Goal: Entertainment & Leisure: Consume media (video, audio)

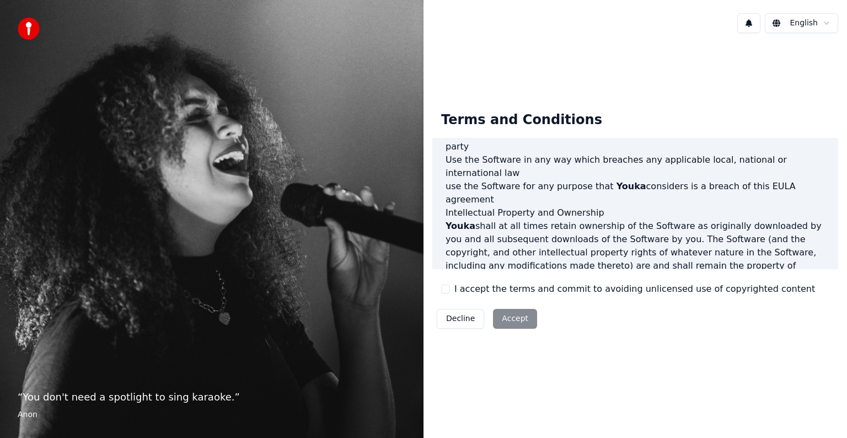
scroll to position [596, 0]
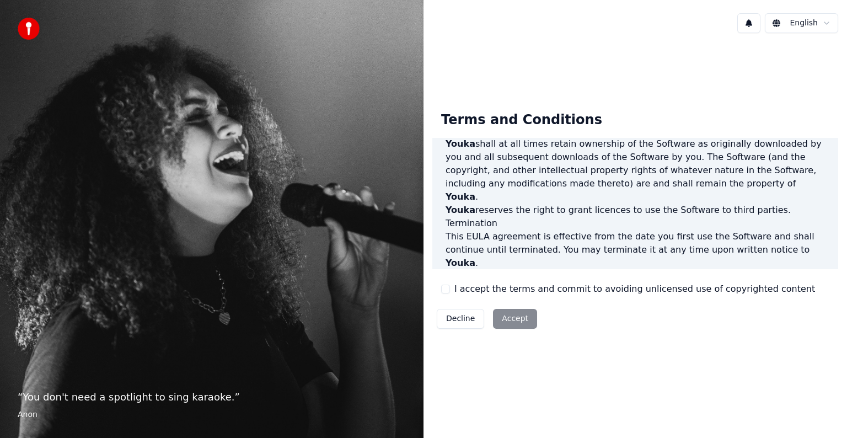
click at [445, 289] on button "I accept the terms and commit to avoiding unlicensed use of copyrighted content" at bounding box center [445, 288] width 9 height 9
click at [522, 318] on button "Accept" at bounding box center [515, 319] width 44 height 20
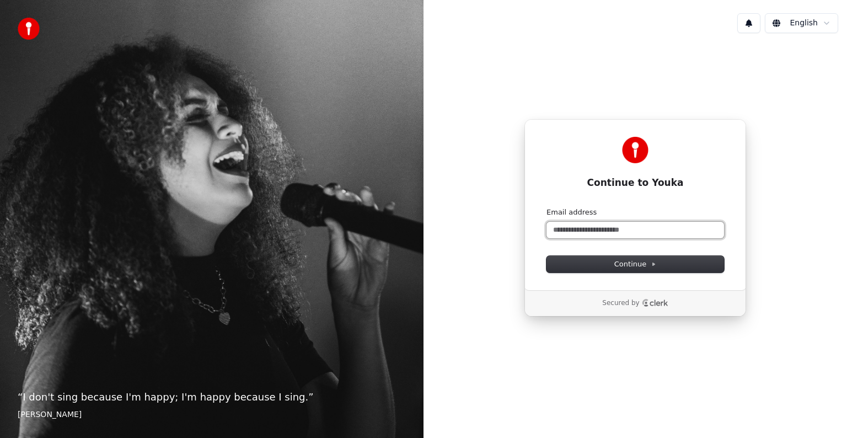
click at [616, 229] on input "Email address" at bounding box center [634, 230] width 177 height 17
click at [590, 231] on input "**********" at bounding box center [634, 230] width 177 height 17
click at [577, 268] on button "Continue" at bounding box center [634, 264] width 177 height 17
type input "**********"
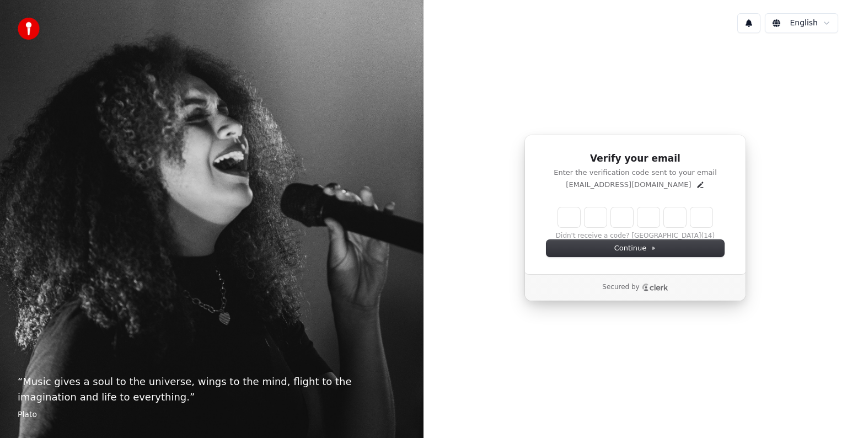
click at [571, 222] on input "Enter verification code" at bounding box center [635, 217] width 154 height 20
paste input "******"
type input "******"
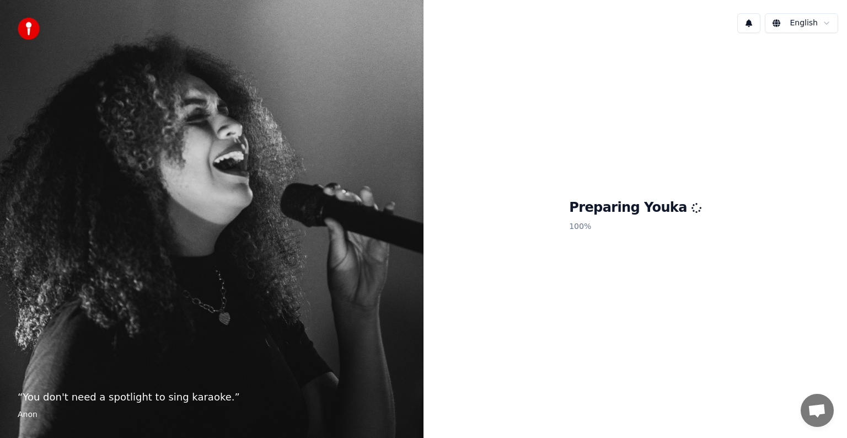
click at [256, 194] on div "“ You don't need a spotlight to sing karaoke. ” [PERSON_NAME]" at bounding box center [211, 219] width 423 height 438
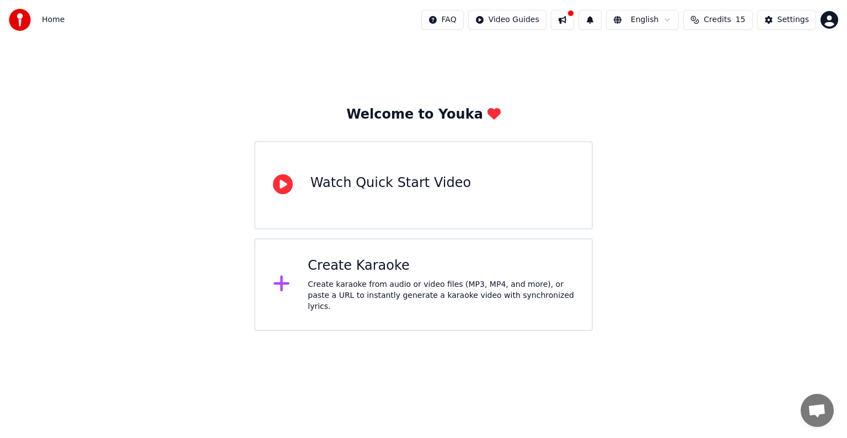
click at [371, 271] on div "Create Karaoke" at bounding box center [441, 266] width 266 height 18
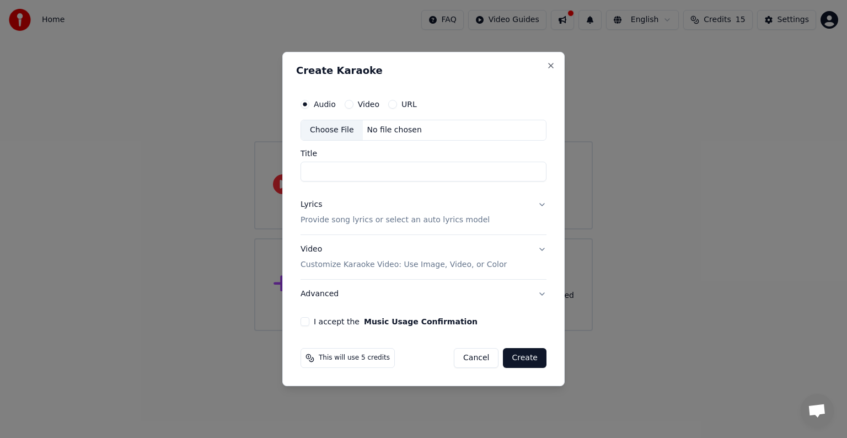
click at [358, 106] on label "Video" at bounding box center [368, 104] width 21 height 8
click at [353, 106] on button "Video" at bounding box center [348, 104] width 9 height 9
click at [390, 101] on button "URL" at bounding box center [392, 104] width 9 height 9
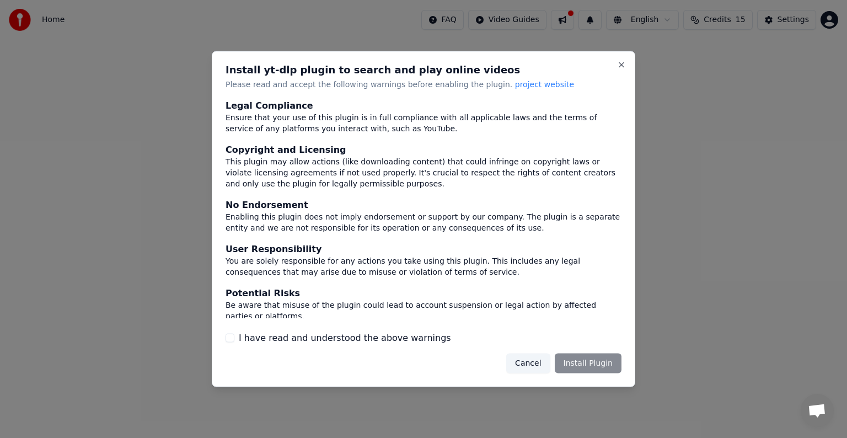
scroll to position [48, 0]
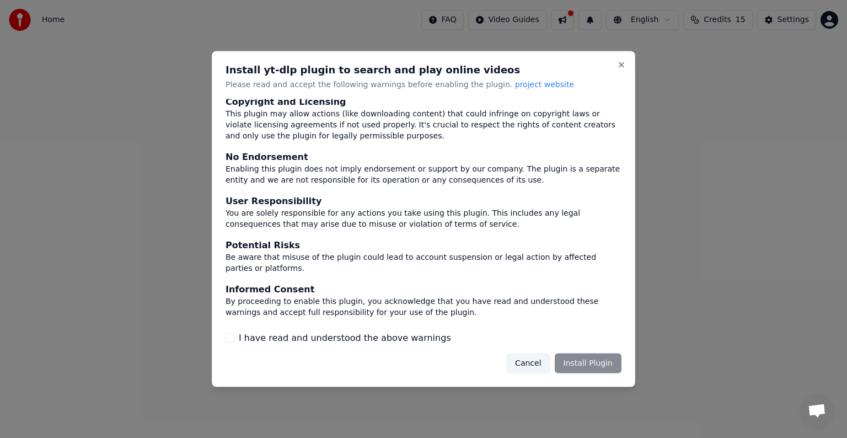
click at [237, 344] on div "I have read and understood the above warnings" at bounding box center [423, 337] width 396 height 13
click at [231, 340] on button "I have read and understood the above warnings" at bounding box center [229, 337] width 9 height 9
click at [588, 370] on button "Install Plugin" at bounding box center [587, 363] width 67 height 20
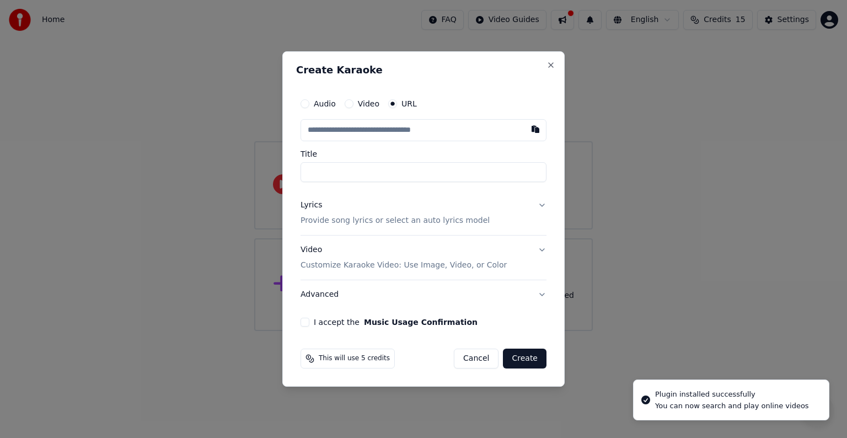
type input "**********"
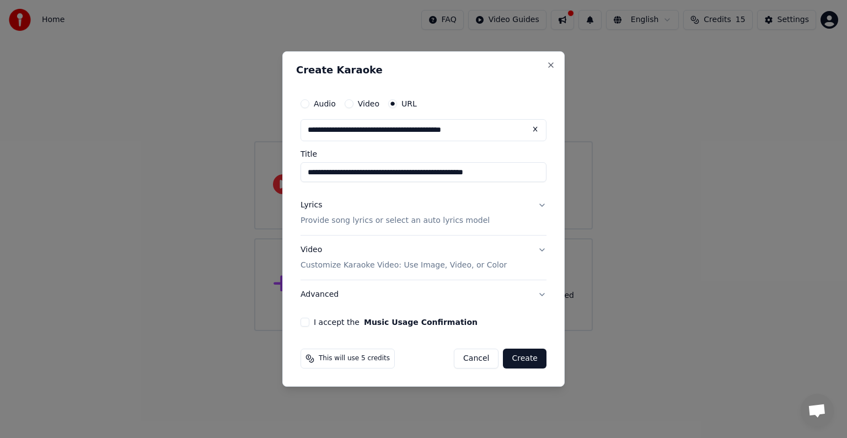
type input "**********"
click at [309, 324] on div "I accept the Music Usage Confirmation" at bounding box center [423, 321] width 246 height 9
click at [303, 322] on button "I accept the Music Usage Confirmation" at bounding box center [304, 321] width 9 height 9
click at [545, 249] on button "Video Customize Karaoke Video: Use Image, Video, or Color" at bounding box center [423, 257] width 246 height 44
type input "**********"
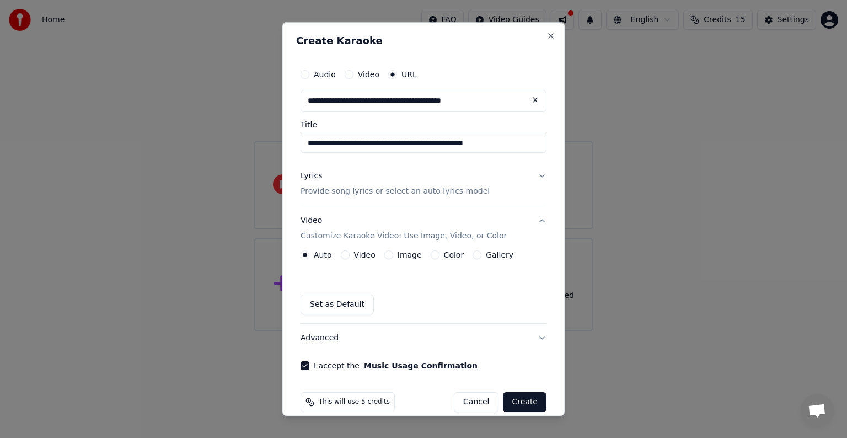
click at [343, 256] on button "Video" at bounding box center [345, 254] width 9 height 9
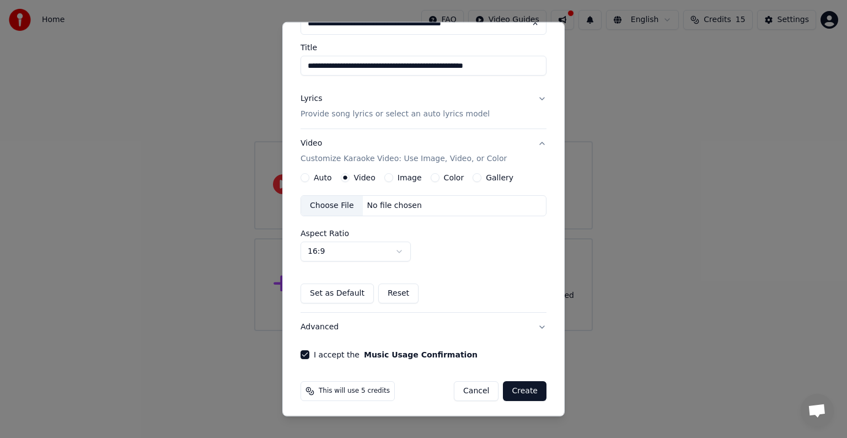
scroll to position [79, 0]
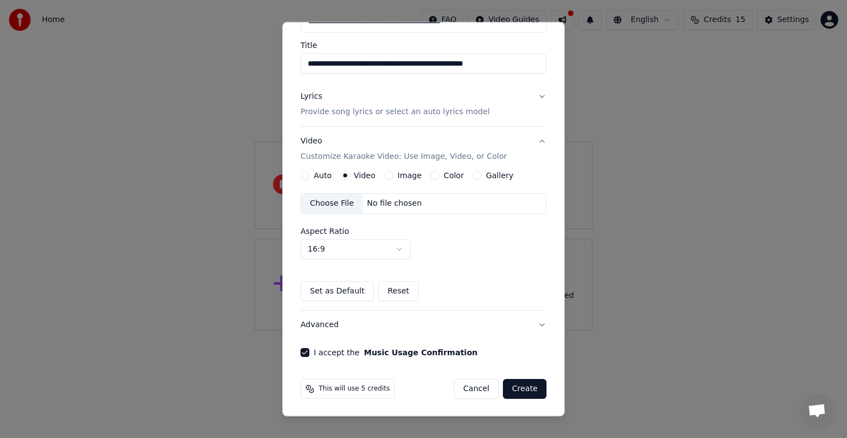
click at [389, 175] on button "Image" at bounding box center [388, 175] width 9 height 9
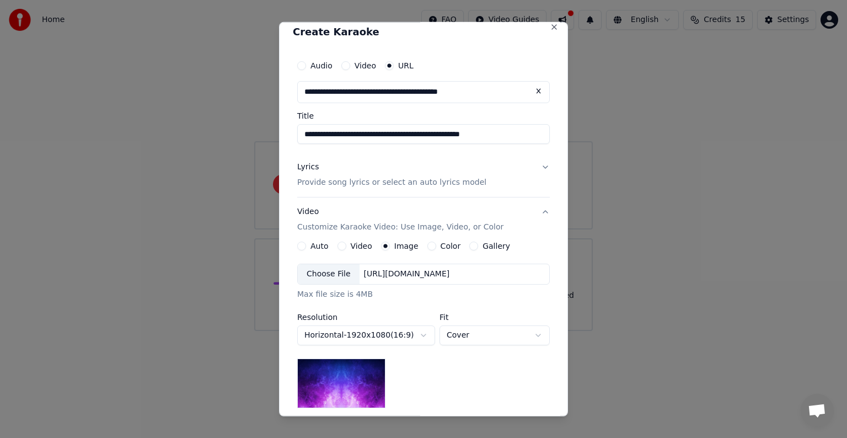
scroll to position [0, 0]
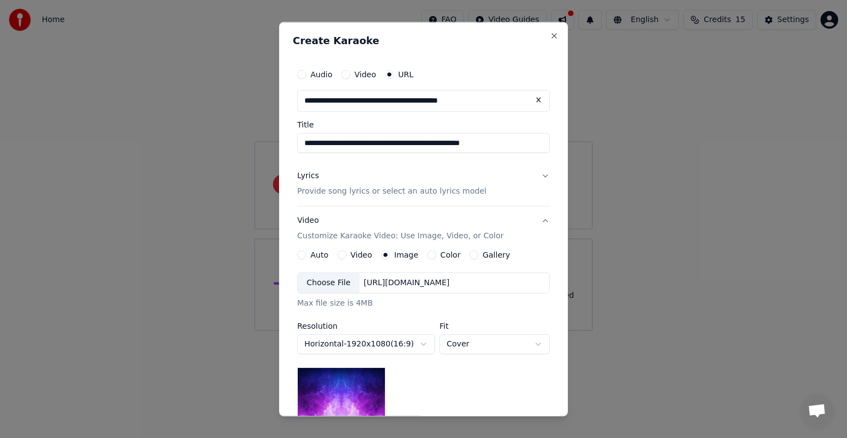
click at [541, 176] on button "Lyrics Provide song lyrics or select an auto lyrics model" at bounding box center [423, 183] width 252 height 44
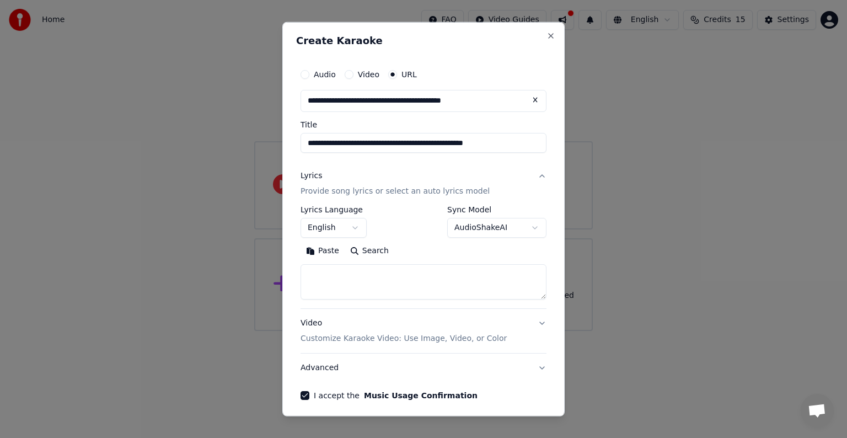
click at [335, 229] on button "English" at bounding box center [333, 228] width 66 height 20
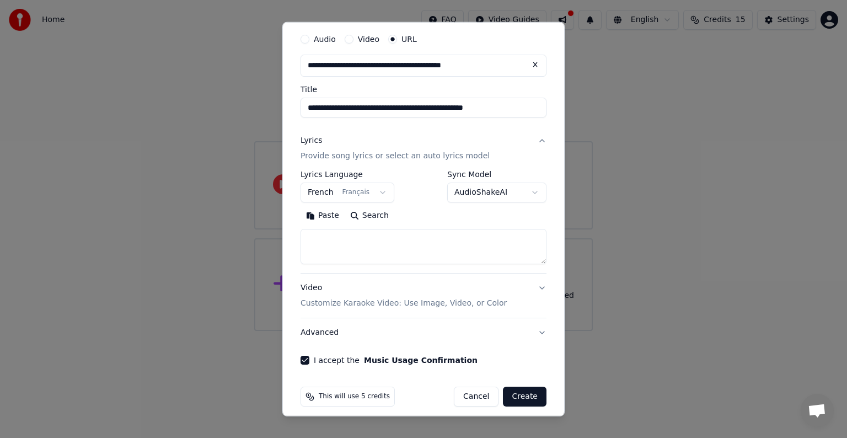
scroll to position [43, 0]
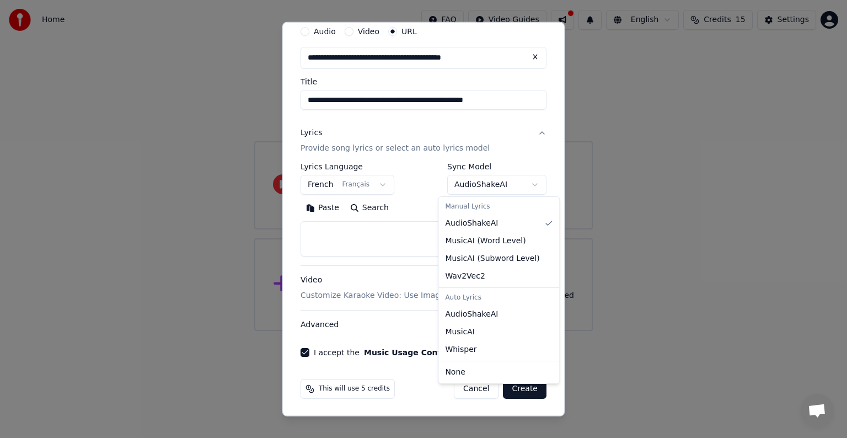
click at [525, 182] on body "**********" at bounding box center [423, 165] width 847 height 331
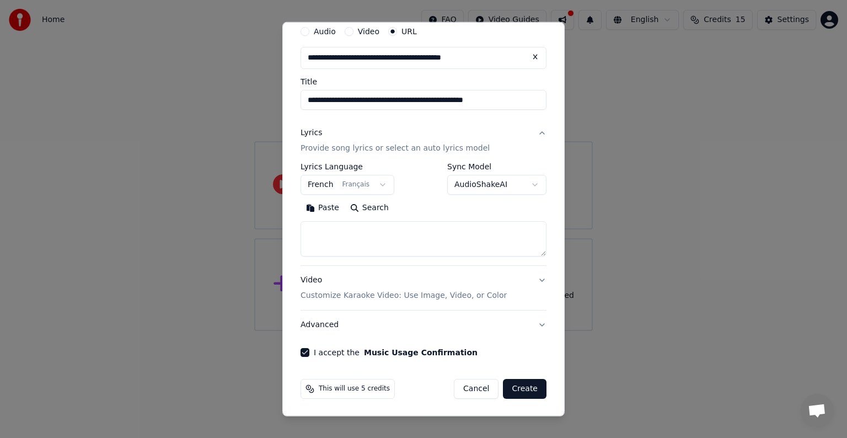
click at [525, 182] on body "**********" at bounding box center [423, 165] width 847 height 331
click at [527, 389] on button "Create" at bounding box center [525, 389] width 44 height 20
select select "**"
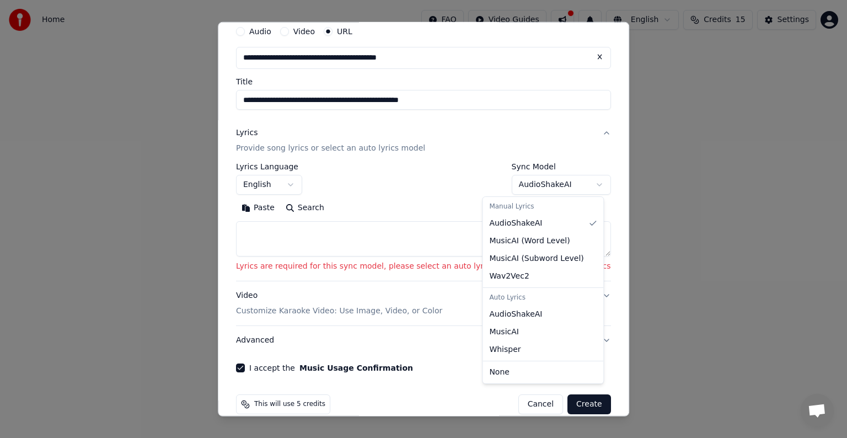
click at [573, 185] on body "**********" at bounding box center [423, 165] width 847 height 331
select select "**********"
click at [570, 182] on body "**********" at bounding box center [423, 165] width 847 height 331
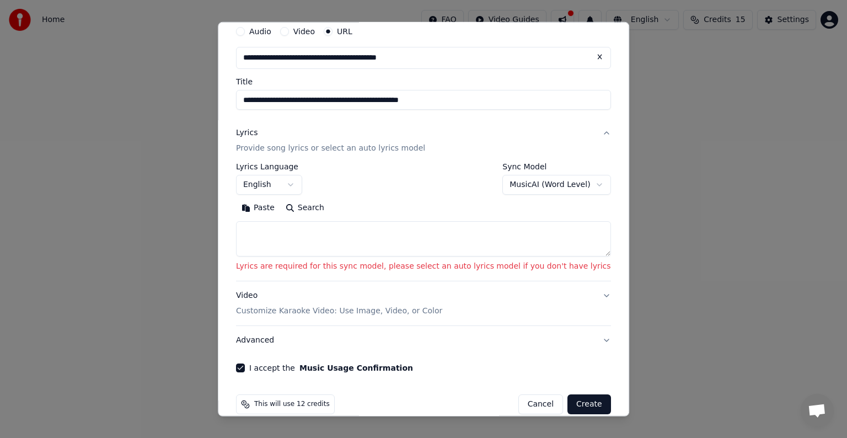
click at [567, 399] on button "Create" at bounding box center [589, 404] width 44 height 20
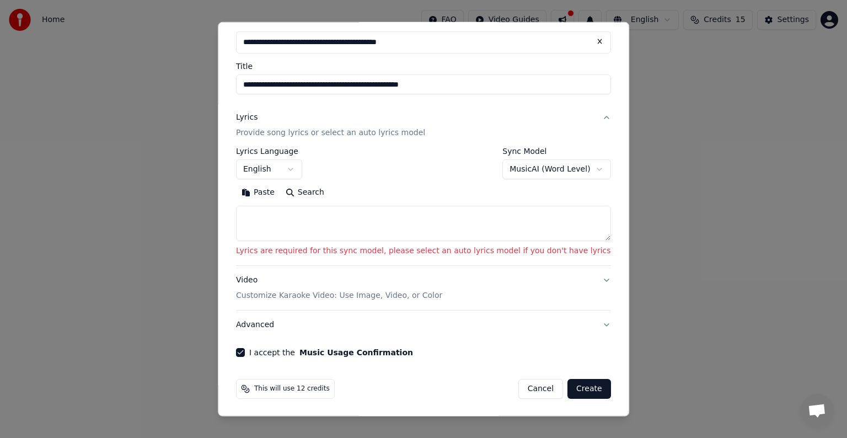
click at [567, 384] on button "Create" at bounding box center [589, 389] width 44 height 20
click at [498, 217] on textarea at bounding box center [423, 223] width 375 height 35
paste textarea "**********"
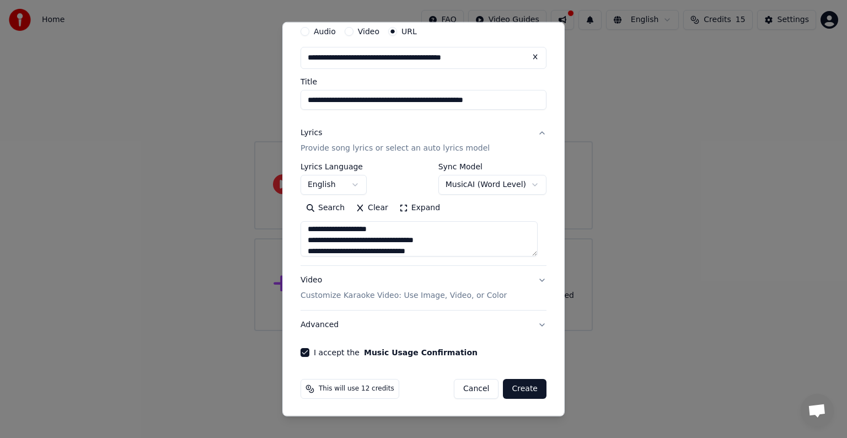
scroll to position [0, 0]
type textarea "**********"
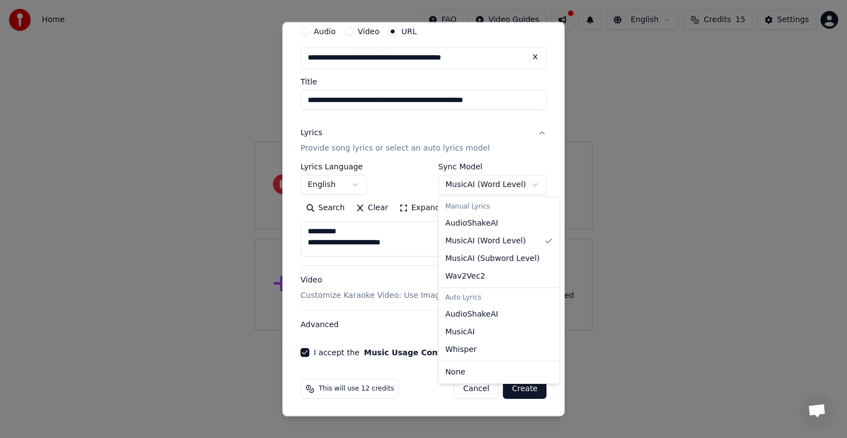
click at [525, 179] on body "**********" at bounding box center [423, 165] width 847 height 331
select select "**********"
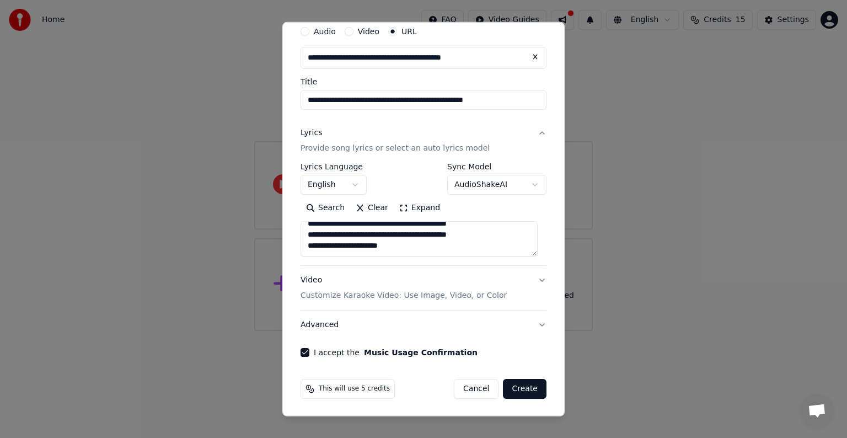
scroll to position [42, 0]
click at [531, 276] on button "Video Customize Karaoke Video: Use Image, Video, or Color" at bounding box center [423, 288] width 246 height 44
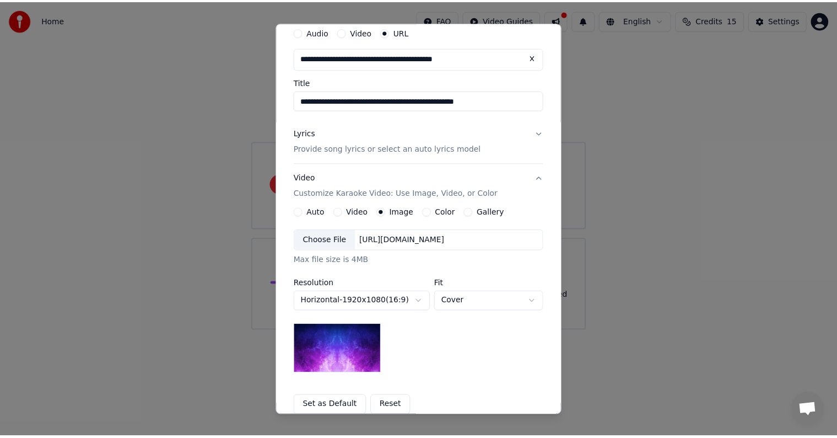
scroll to position [158, 0]
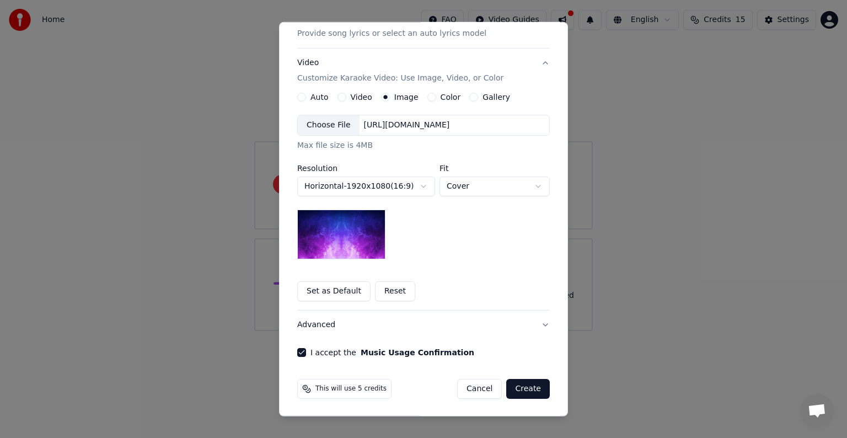
click at [540, 390] on button "Create" at bounding box center [528, 389] width 44 height 20
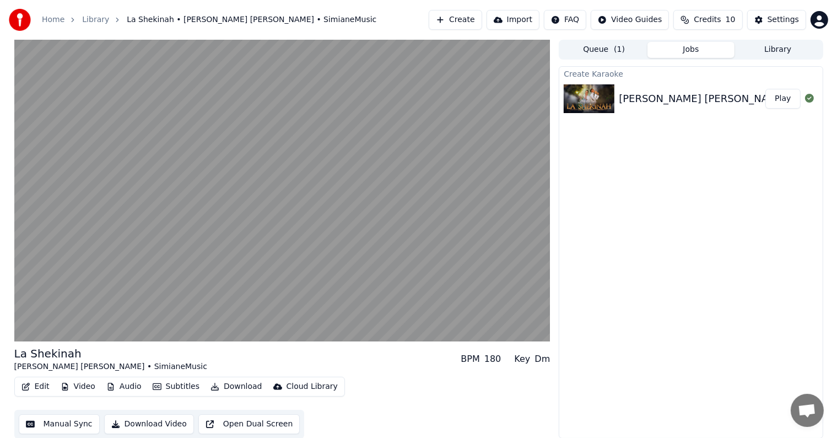
scroll to position [1, 0]
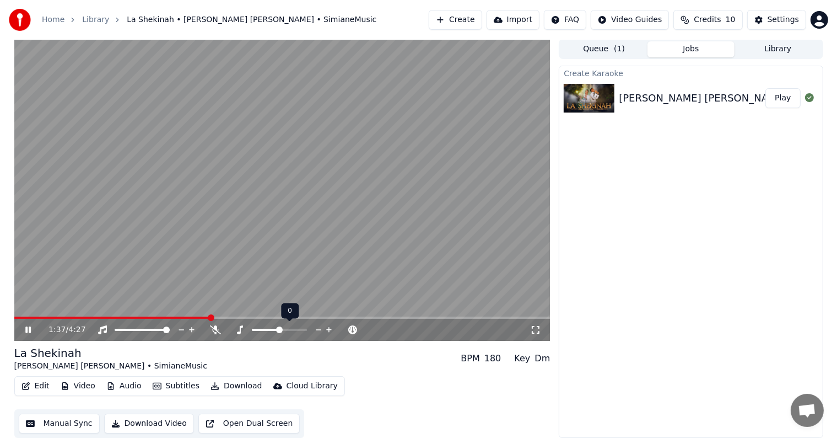
click at [278, 331] on span at bounding box center [279, 329] width 7 height 7
click at [228, 333] on span at bounding box center [231, 329] width 7 height 7
click at [283, 326] on span at bounding box center [279, 329] width 7 height 7
click at [271, 312] on video at bounding box center [282, 189] width 536 height 301
click at [273, 298] on video at bounding box center [282, 189] width 536 height 301
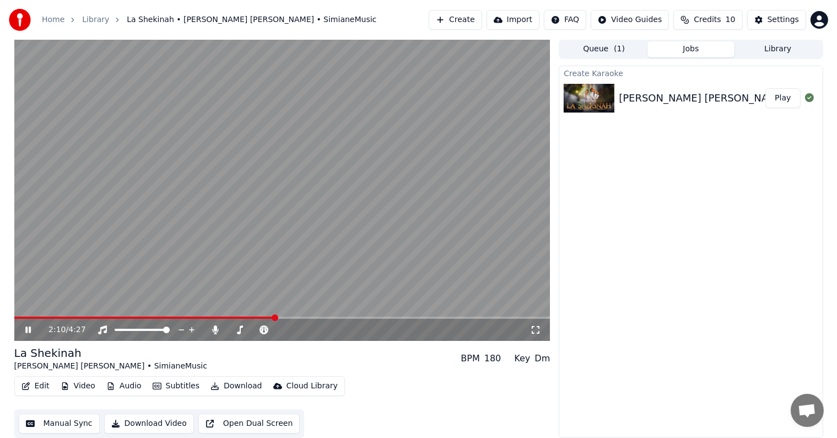
click at [276, 317] on span at bounding box center [144, 317] width 261 height 2
click at [225, 331] on div at bounding box center [265, 329] width 89 height 11
click at [229, 329] on span at bounding box center [255, 329] width 55 height 2
click at [229, 329] on span at bounding box center [232, 329] width 7 height 7
click at [281, 328] on span at bounding box center [277, 329] width 7 height 7
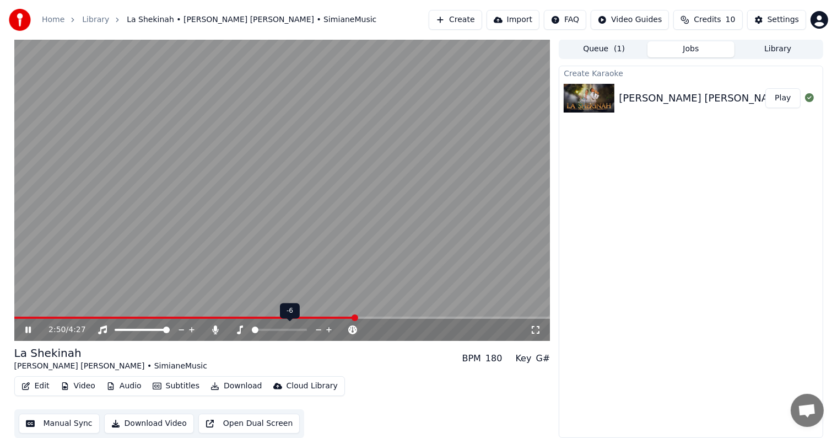
click at [252, 330] on span at bounding box center [255, 329] width 7 height 7
click at [280, 326] on span at bounding box center [279, 329] width 7 height 7
click at [218, 327] on icon at bounding box center [215, 329] width 11 height 9
click at [283, 330] on span at bounding box center [279, 329] width 7 height 7
click at [321, 317] on span at bounding box center [167, 317] width 307 height 2
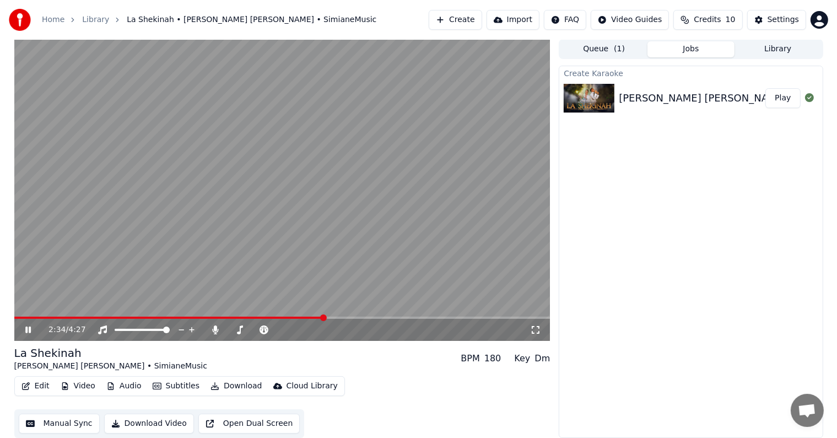
click at [365, 317] on span at bounding box center [282, 317] width 536 height 2
click at [356, 319] on div "2:55 / 4:27" at bounding box center [282, 330] width 536 height 22
click at [347, 317] on span at bounding box center [180, 317] width 333 height 2
click at [216, 331] on icon at bounding box center [215, 329] width 11 height 9
click at [215, 328] on icon at bounding box center [215, 329] width 11 height 9
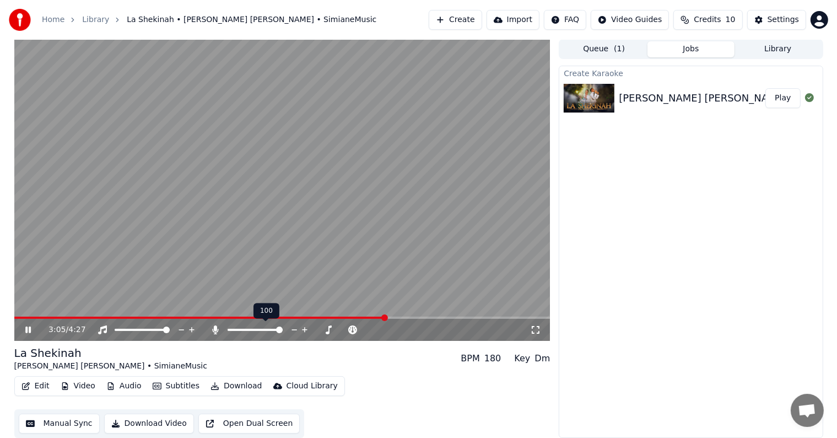
click at [218, 327] on icon at bounding box center [215, 329] width 11 height 9
click at [218, 328] on icon at bounding box center [215, 329] width 11 height 9
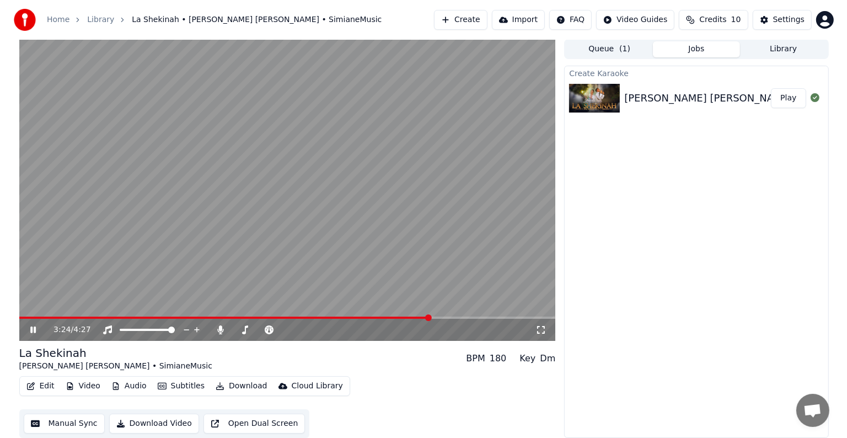
scroll to position [0, 0]
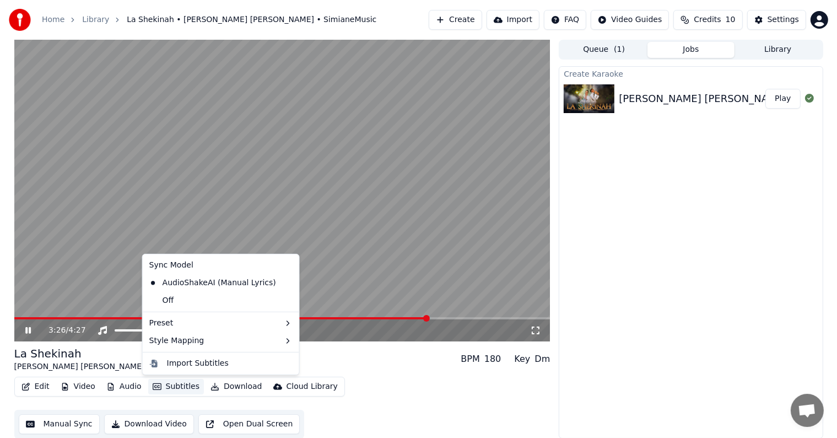
click at [168, 390] on button "Subtitles" at bounding box center [176, 386] width 56 height 15
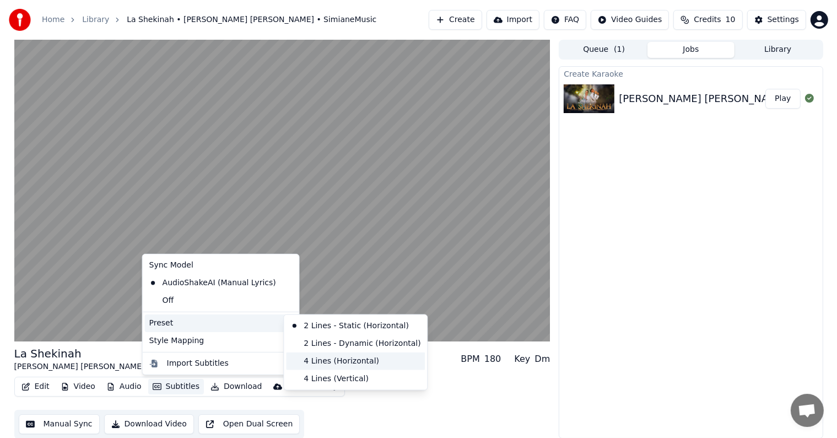
click at [309, 357] on div "4 Lines (Horizontal)" at bounding box center [355, 361] width 139 height 18
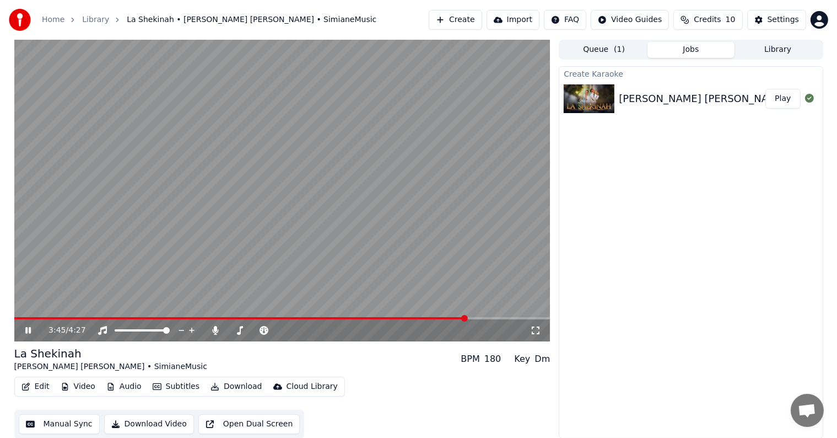
click at [27, 330] on icon at bounding box center [28, 330] width 6 height 7
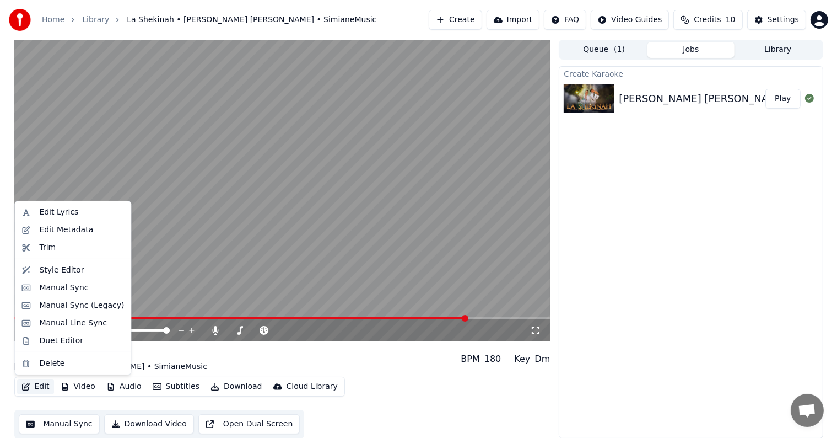
click at [44, 380] on button "Edit" at bounding box center [35, 386] width 37 height 15
click at [58, 207] on div "Edit Lyrics" at bounding box center [58, 212] width 39 height 11
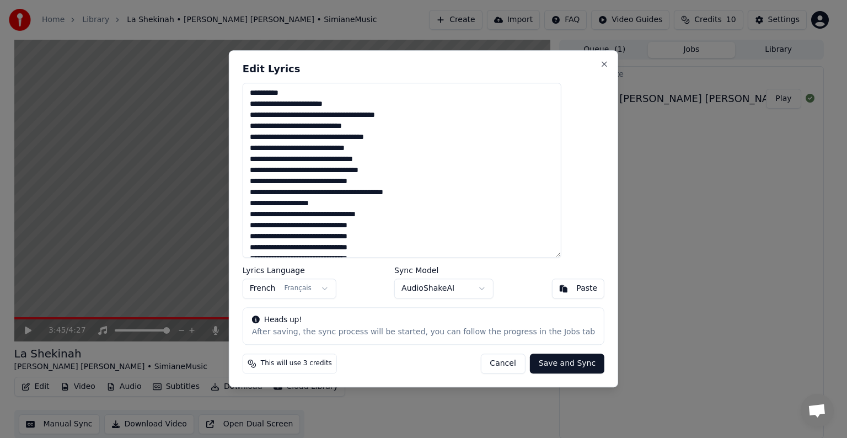
drag, startPoint x: 374, startPoint y: 106, endPoint x: 270, endPoint y: 95, distance: 104.7
click at [270, 95] on textarea at bounding box center [402, 170] width 319 height 175
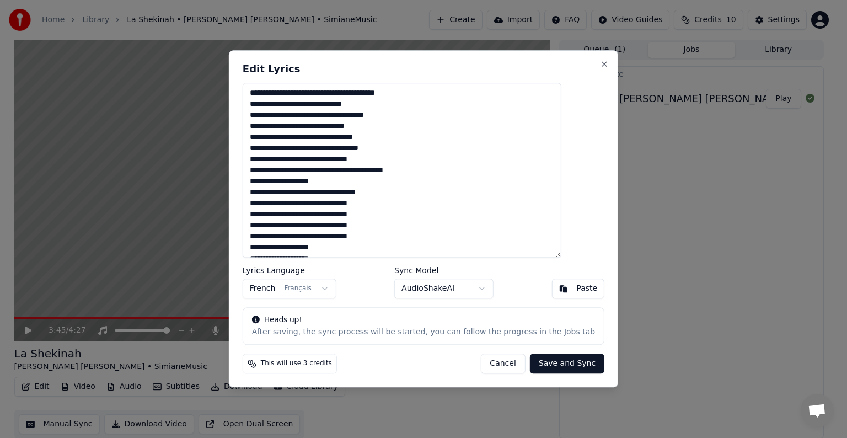
click at [315, 170] on textarea at bounding box center [402, 170] width 319 height 175
click at [271, 195] on textarea at bounding box center [402, 170] width 319 height 175
click at [269, 194] on textarea at bounding box center [402, 170] width 319 height 175
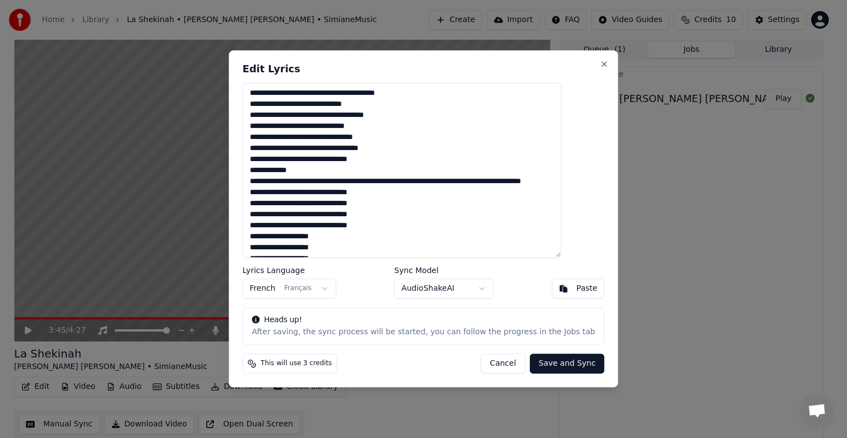
click at [471, 182] on textarea at bounding box center [402, 170] width 319 height 175
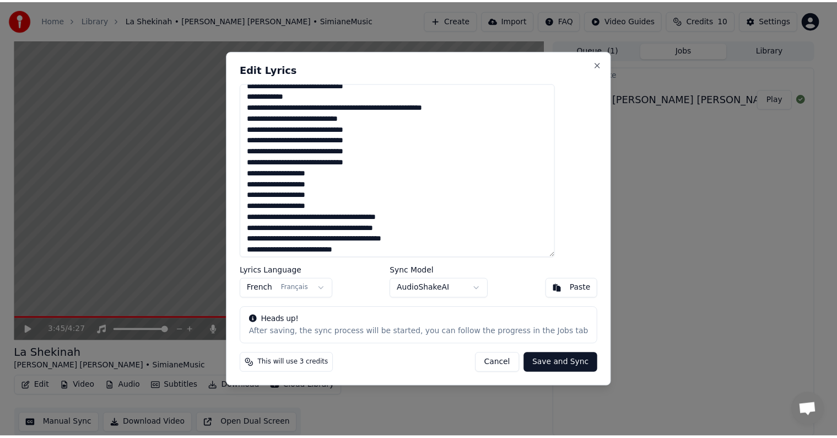
scroll to position [74, 0]
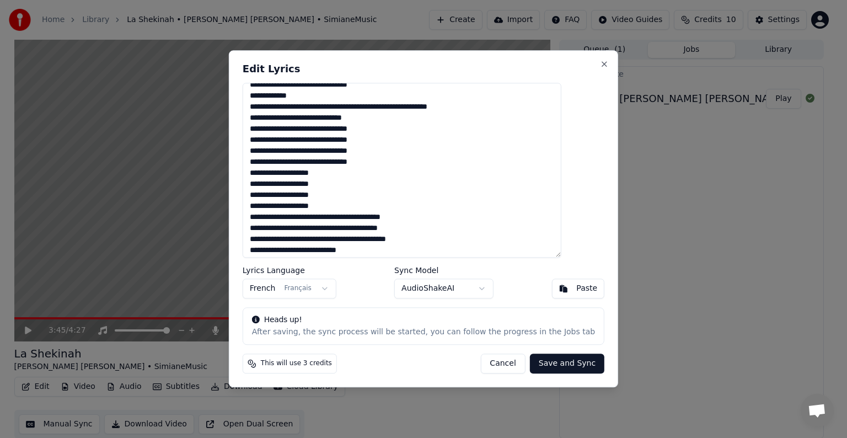
type textarea "**********"
click at [540, 367] on button "Save and Sync" at bounding box center [567, 364] width 74 height 20
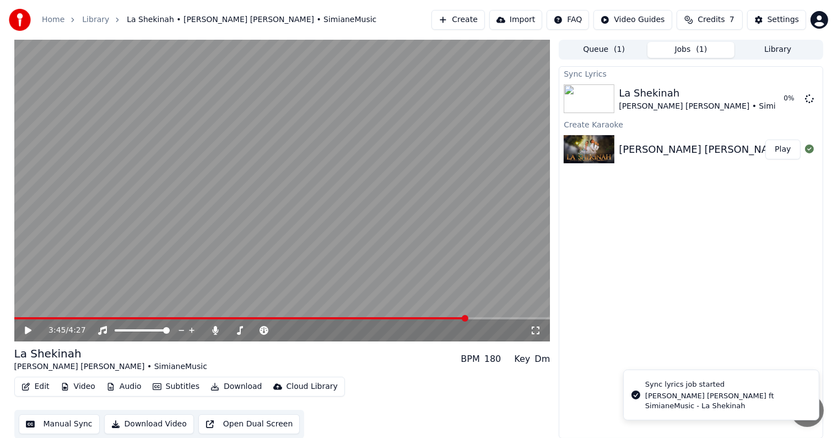
click at [14, 317] on span at bounding box center [241, 318] width 454 height 2
click at [32, 330] on icon at bounding box center [36, 330] width 26 height 9
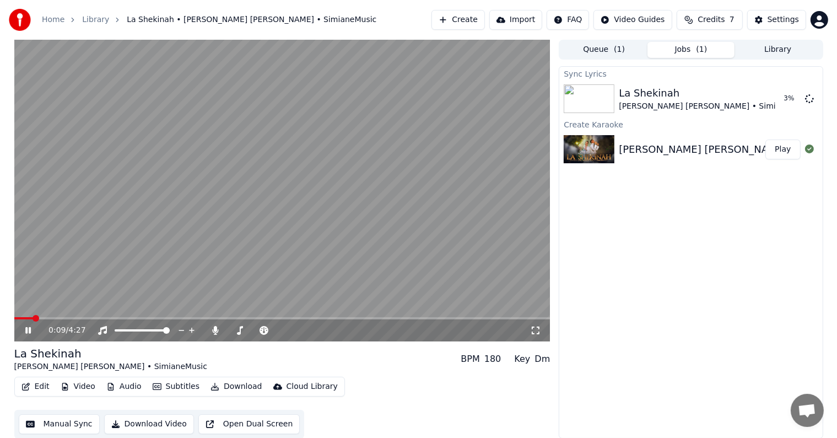
click at [32, 330] on icon at bounding box center [36, 330] width 26 height 9
click at [807, 104] on div at bounding box center [809, 98] width 9 height 13
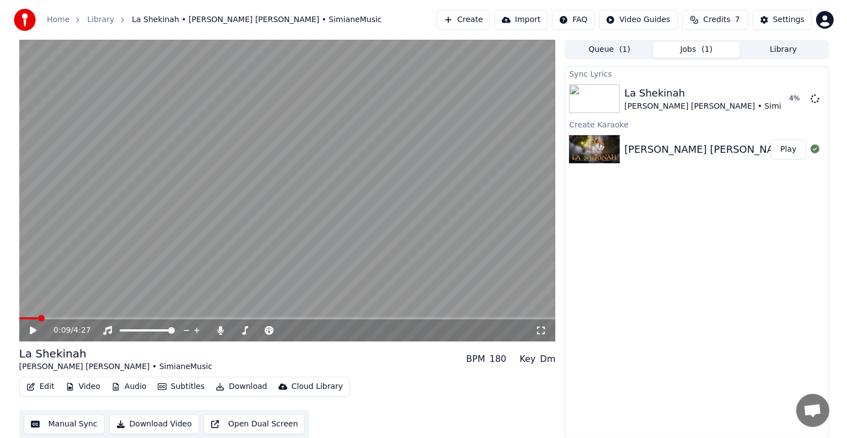
scroll to position [1, 0]
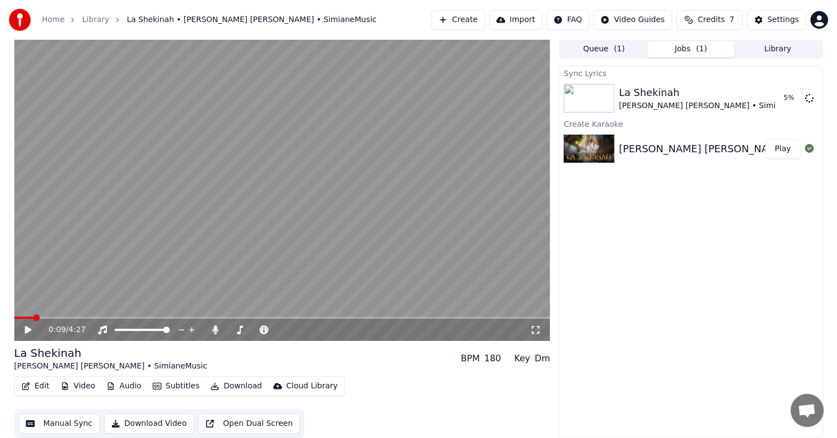
click at [725, 21] on span "Credits" at bounding box center [711, 19] width 27 height 11
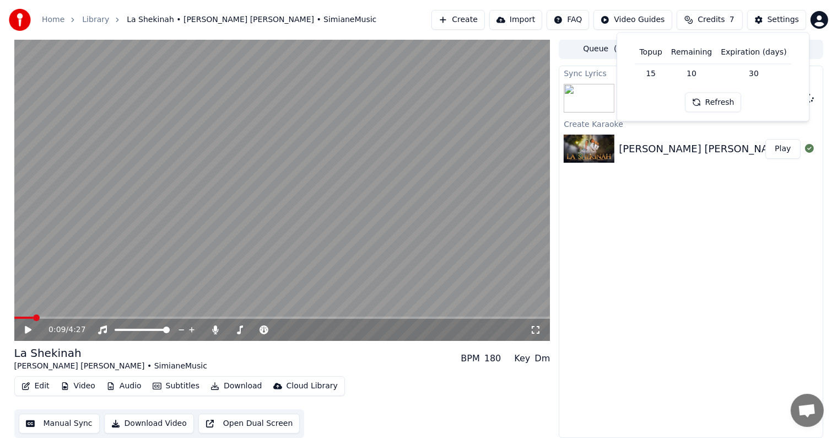
click at [709, 100] on button "Refresh" at bounding box center [713, 103] width 57 height 20
click at [688, 71] on td "10" at bounding box center [692, 73] width 50 height 20
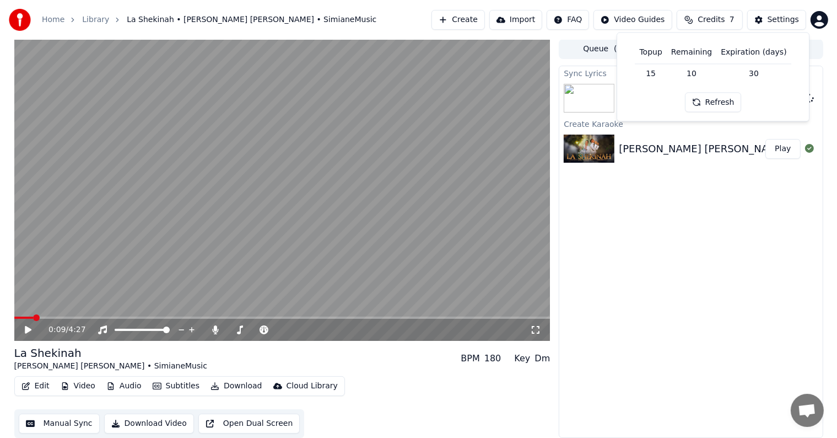
click at [667, 75] on td "15" at bounding box center [650, 73] width 31 height 20
click at [655, 76] on td "15" at bounding box center [650, 73] width 31 height 20
click at [695, 78] on td "10" at bounding box center [692, 73] width 50 height 20
click at [704, 185] on div "Sync Lyrics La Shekinah [PERSON_NAME] [PERSON_NAME] • SimianeMusic 8 % Create K…" at bounding box center [691, 252] width 264 height 372
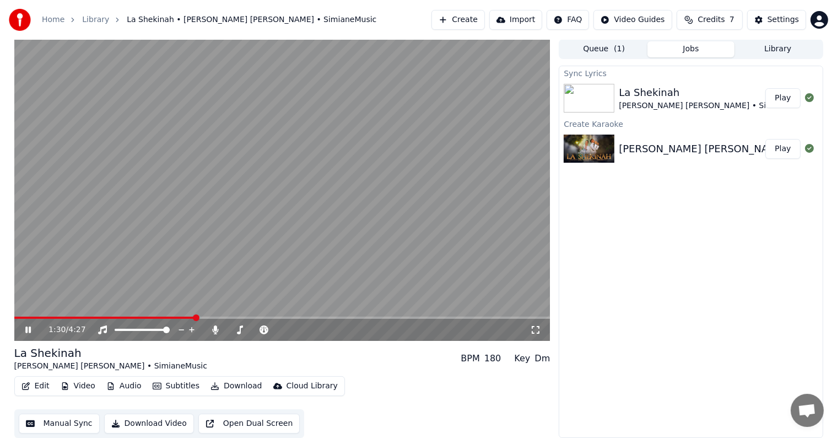
click at [30, 328] on icon at bounding box center [28, 329] width 6 height 7
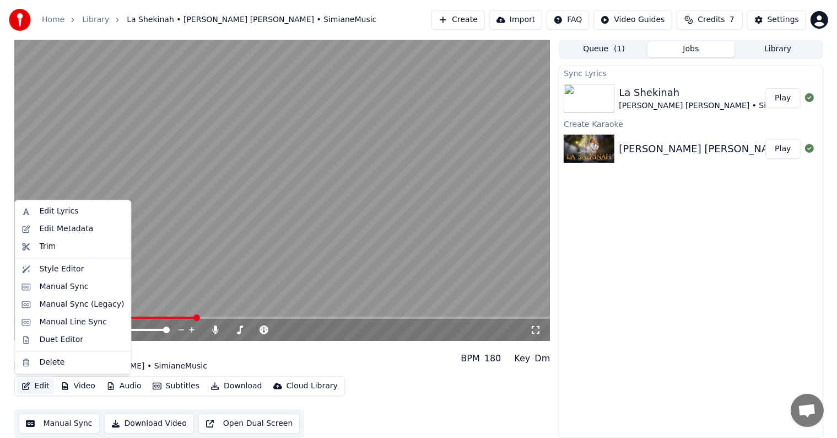
click at [46, 386] on button "Edit" at bounding box center [35, 385] width 37 height 15
click at [51, 217] on div "Edit Lyrics" at bounding box center [72, 211] width 111 height 18
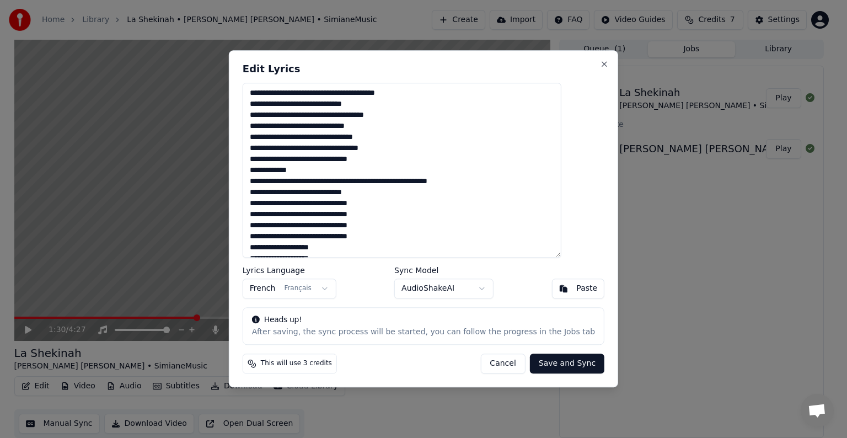
scroll to position [29, 0]
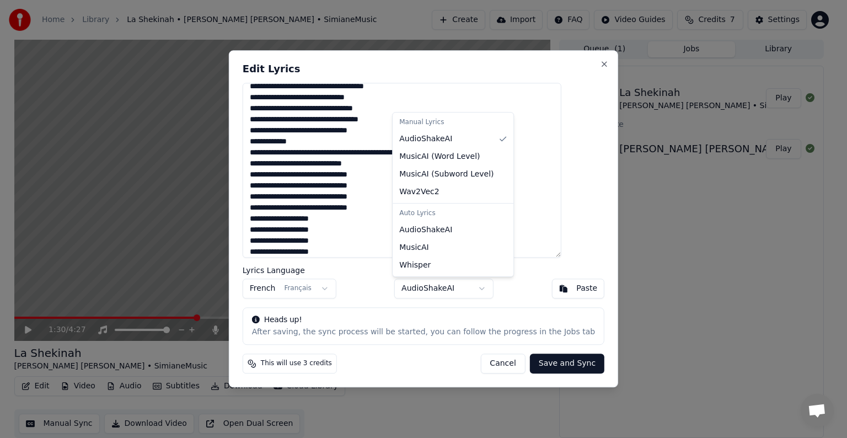
click at [443, 295] on body "Home Library [GEOGRAPHIC_DATA] • [PERSON_NAME] [PERSON_NAME] • SimianeMusic Cre…" at bounding box center [418, 218] width 837 height 438
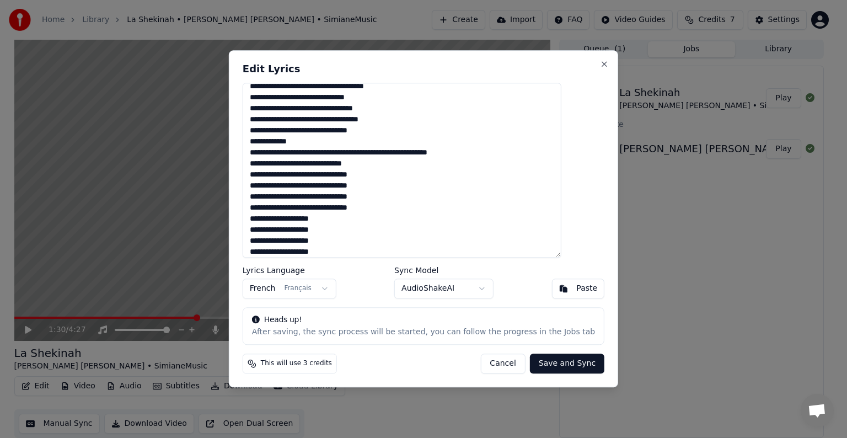
click at [511, 290] on body "Home Library [GEOGRAPHIC_DATA] • [PERSON_NAME] [PERSON_NAME] • SimianeMusic Cre…" at bounding box center [418, 218] width 837 height 438
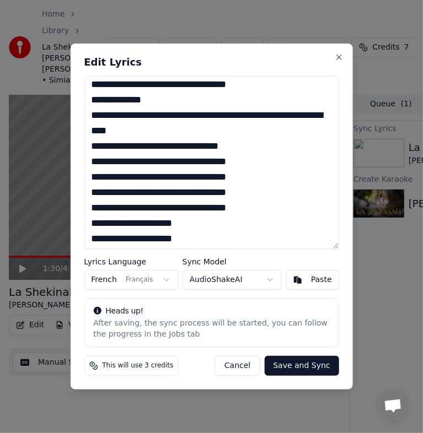
scroll to position [101, 0]
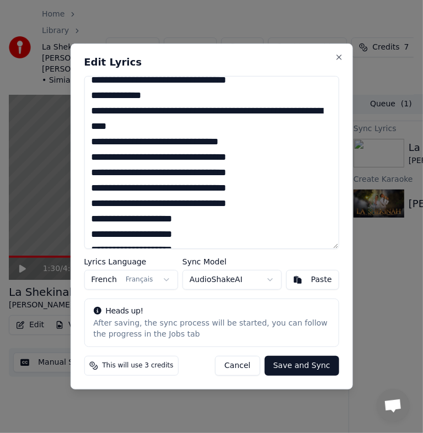
click at [159, 146] on textarea at bounding box center [211, 162] width 255 height 173
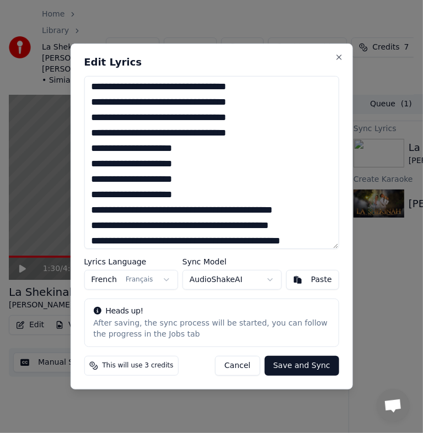
scroll to position [181, 0]
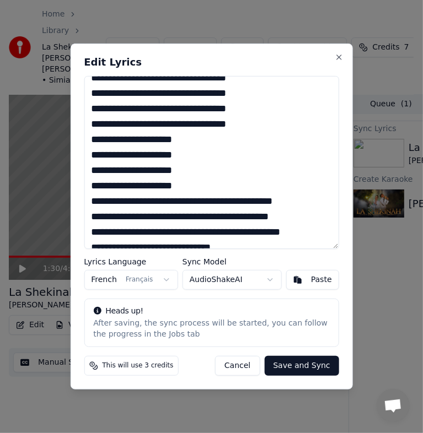
drag, startPoint x: 186, startPoint y: 185, endPoint x: 87, endPoint y: 172, distance: 99.5
click at [87, 172] on textarea at bounding box center [211, 162] width 255 height 173
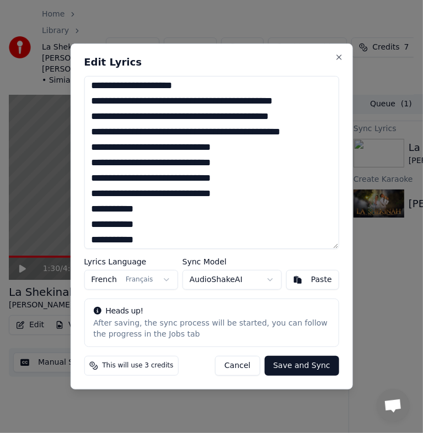
scroll to position [251, 0]
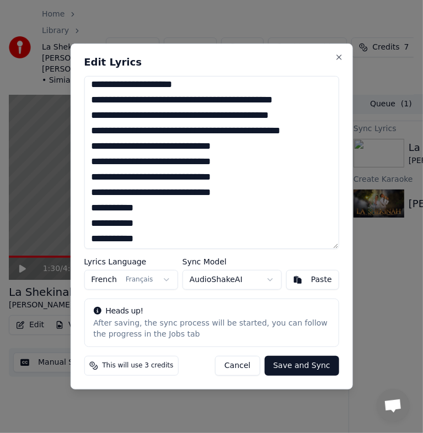
click at [317, 130] on textarea at bounding box center [211, 162] width 255 height 173
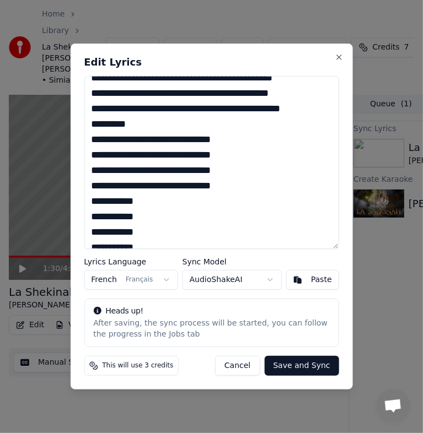
scroll to position [274, 0]
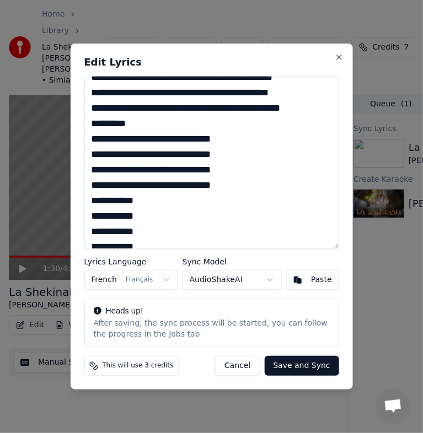
click at [92, 145] on textarea at bounding box center [211, 162] width 255 height 173
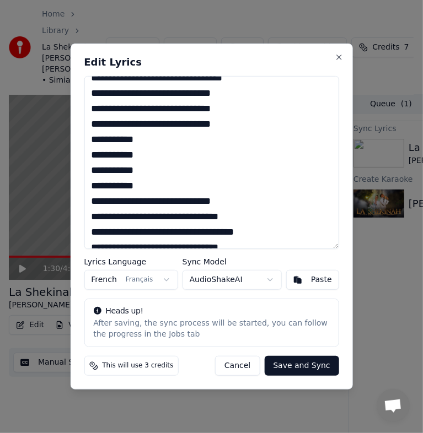
scroll to position [338, 0]
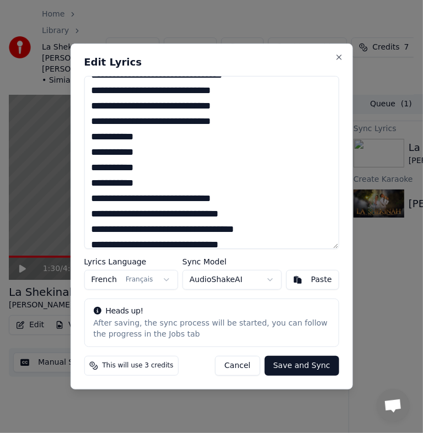
click at [163, 184] on textarea at bounding box center [211, 162] width 255 height 173
click at [144, 139] on textarea at bounding box center [211, 162] width 255 height 173
drag, startPoint x: 153, startPoint y: 183, endPoint x: 88, endPoint y: 139, distance: 78.3
click at [88, 139] on textarea at bounding box center [211, 162] width 255 height 173
click at [170, 175] on textarea at bounding box center [211, 162] width 255 height 173
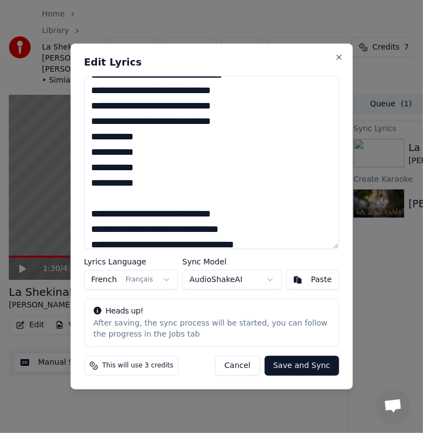
scroll to position [452, 0]
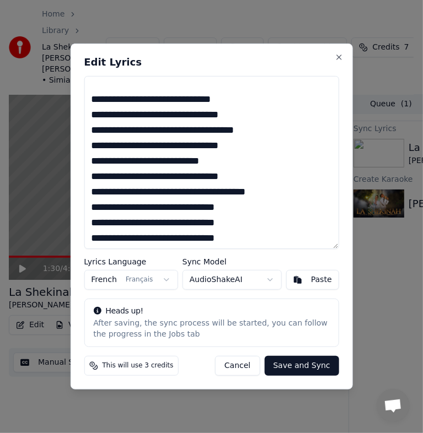
paste textarea "**********"
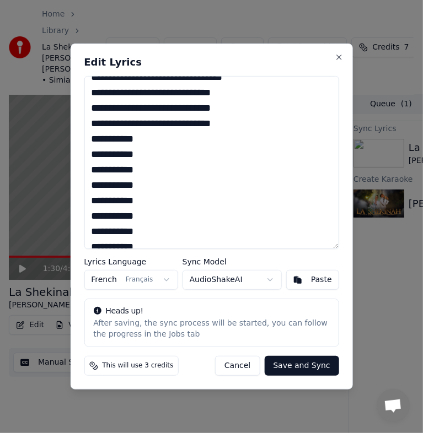
scroll to position [335, 0]
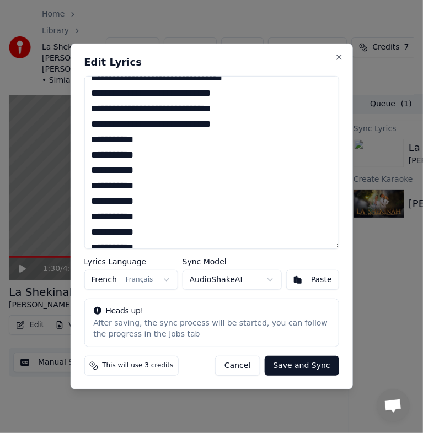
click at [91, 158] on textarea at bounding box center [211, 162] width 255 height 173
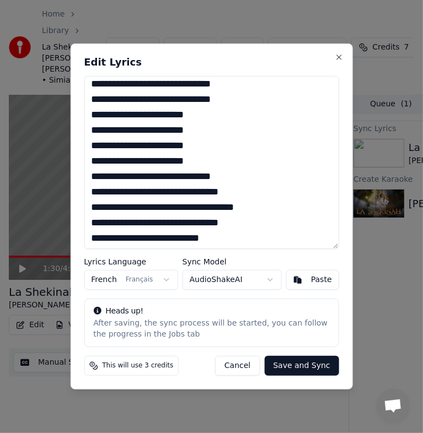
scroll to position [363, 0]
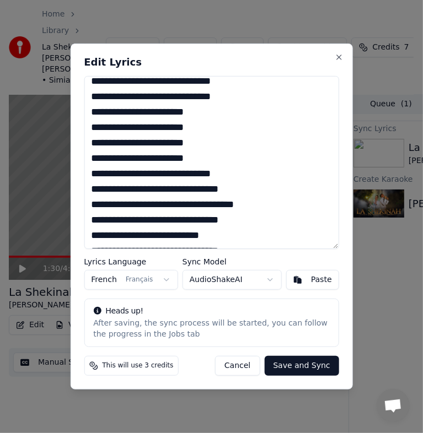
click at [137, 190] on textarea at bounding box center [211, 162] width 255 height 173
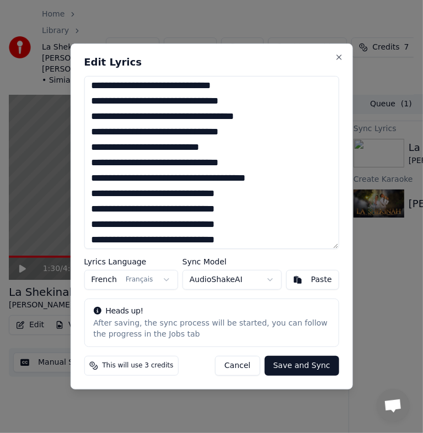
scroll to position [452, 0]
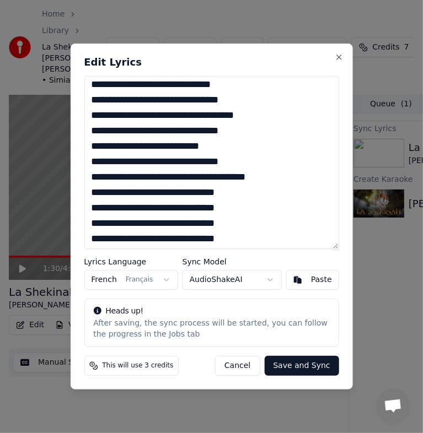
click at [164, 144] on textarea at bounding box center [211, 162] width 255 height 173
click at [214, 143] on textarea at bounding box center [211, 162] width 255 height 173
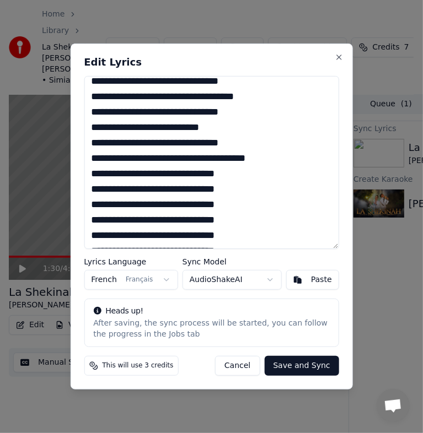
scroll to position [479, 0]
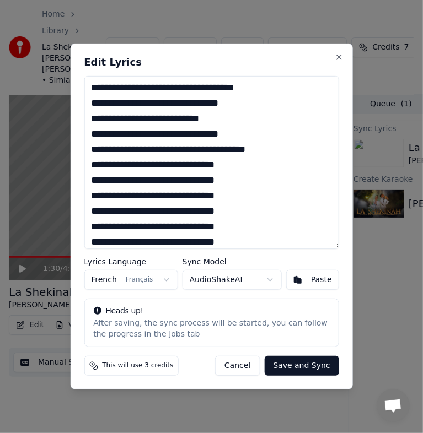
click at [192, 136] on textarea at bounding box center [211, 162] width 255 height 173
click at [125, 148] on textarea at bounding box center [211, 162] width 255 height 173
click at [216, 150] on textarea at bounding box center [211, 162] width 255 height 173
drag, startPoint x: 267, startPoint y: 151, endPoint x: 184, endPoint y: 152, distance: 82.7
click at [184, 152] on textarea at bounding box center [211, 162] width 255 height 173
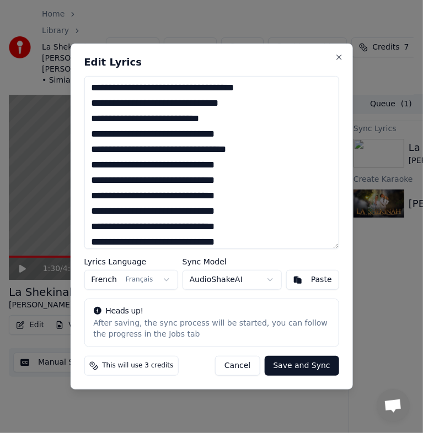
drag, startPoint x: 110, startPoint y: 169, endPoint x: 90, endPoint y: 166, distance: 19.5
click at [90, 166] on textarea at bounding box center [211, 162] width 255 height 173
click at [182, 164] on textarea at bounding box center [211, 162] width 255 height 173
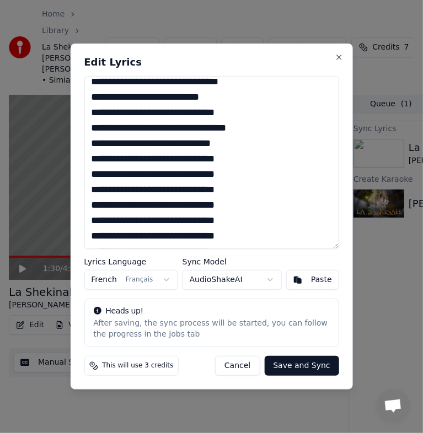
scroll to position [502, 0]
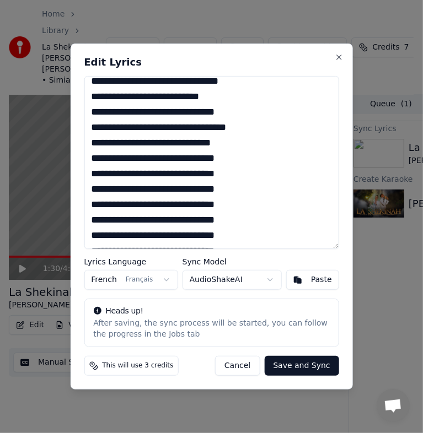
click at [91, 157] on textarea at bounding box center [211, 162] width 255 height 173
click at [110, 160] on textarea at bounding box center [211, 162] width 255 height 173
drag, startPoint x: 201, startPoint y: 150, endPoint x: 438, endPoint y: 154, distance: 237.0
click at [423, 154] on html "Home Library [GEOGRAPHIC_DATA] • [PERSON_NAME] [PERSON_NAME] • SimianeMusic Cre…" at bounding box center [211, 215] width 423 height 433
click at [142, 149] on textarea at bounding box center [211, 162] width 255 height 173
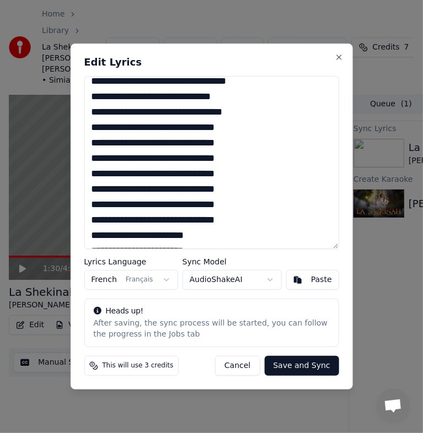
scroll to position [549, 0]
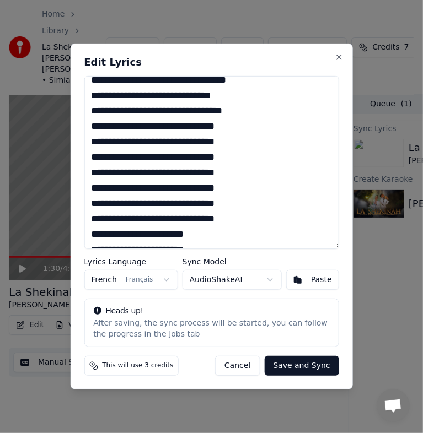
click at [107, 128] on textarea at bounding box center [211, 162] width 255 height 173
click at [107, 159] on textarea at bounding box center [211, 162] width 255 height 173
click at [110, 190] on textarea at bounding box center [211, 162] width 255 height 173
click at [116, 112] on textarea at bounding box center [211, 162] width 255 height 173
click at [110, 144] on textarea at bounding box center [211, 162] width 255 height 173
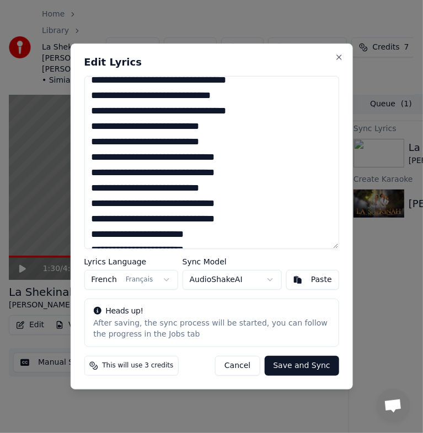
click at [197, 141] on textarea at bounding box center [211, 162] width 255 height 173
click at [91, 192] on textarea at bounding box center [211, 162] width 255 height 173
click at [230, 190] on textarea at bounding box center [211, 162] width 255 height 173
drag, startPoint x: 223, startPoint y: 219, endPoint x: 90, endPoint y: 207, distance: 133.4
click at [90, 207] on textarea at bounding box center [211, 162] width 255 height 173
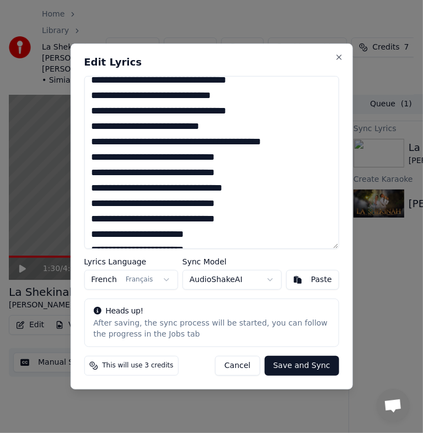
click at [106, 176] on textarea at bounding box center [211, 162] width 255 height 173
click at [157, 191] on textarea at bounding box center [211, 162] width 255 height 173
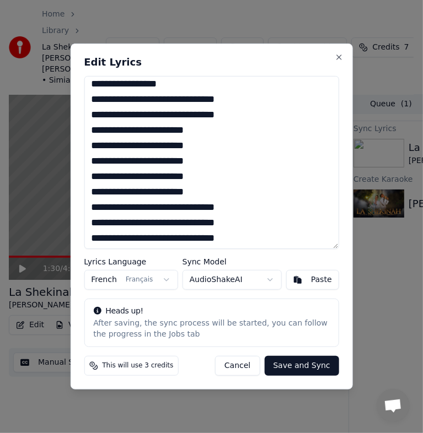
scroll to position [635, 0]
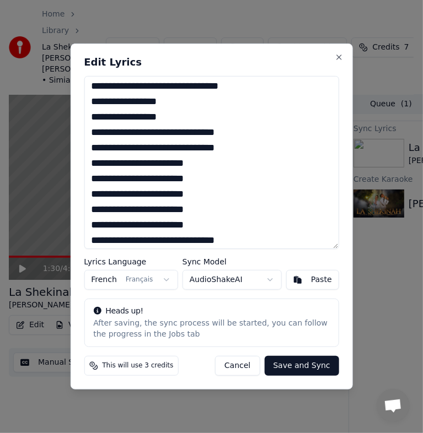
drag, startPoint x: 236, startPoint y: 153, endPoint x: 91, endPoint y: 133, distance: 145.8
click at [91, 133] on textarea at bounding box center [211, 162] width 255 height 173
click at [88, 136] on textarea at bounding box center [211, 162] width 255 height 173
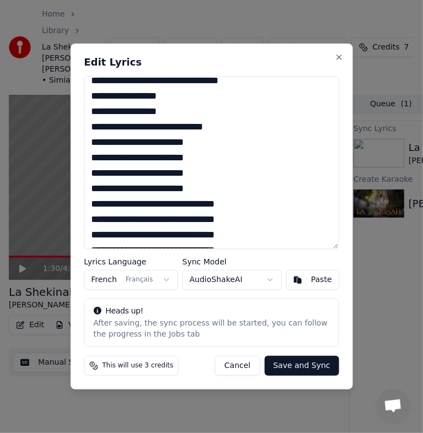
click at [172, 128] on textarea at bounding box center [211, 162] width 255 height 173
click at [89, 148] on textarea at bounding box center [211, 162] width 255 height 173
click at [224, 136] on textarea at bounding box center [211, 162] width 255 height 173
click at [260, 126] on textarea at bounding box center [211, 162] width 255 height 173
click at [213, 144] on textarea at bounding box center [211, 162] width 255 height 173
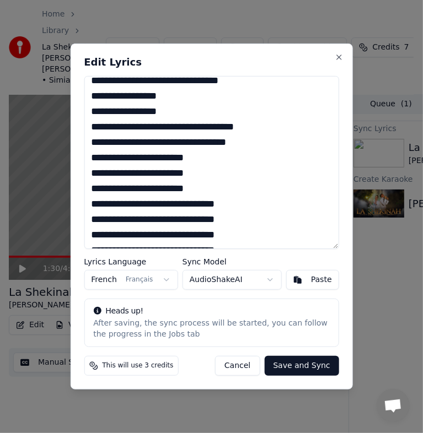
click at [142, 157] on textarea at bounding box center [211, 162] width 255 height 173
click at [241, 130] on textarea at bounding box center [211, 162] width 255 height 173
click at [209, 164] on textarea at bounding box center [211, 162] width 255 height 173
click at [231, 158] on textarea at bounding box center [211, 162] width 255 height 173
click at [241, 159] on textarea at bounding box center [211, 162] width 255 height 173
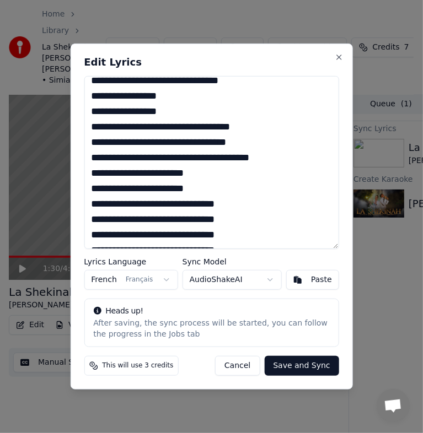
click at [197, 161] on textarea at bounding box center [211, 162] width 255 height 173
click at [96, 171] on textarea at bounding box center [211, 162] width 255 height 173
click at [168, 176] on textarea at bounding box center [211, 162] width 255 height 173
click at [95, 190] on textarea at bounding box center [211, 162] width 255 height 173
click at [91, 190] on textarea at bounding box center [211, 162] width 255 height 173
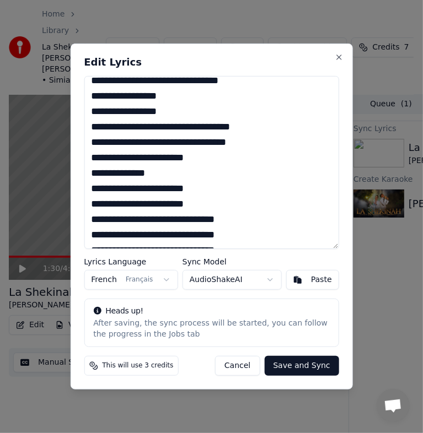
click at [93, 159] on textarea at bounding box center [211, 162] width 255 height 173
drag, startPoint x: 178, startPoint y: 179, endPoint x: 80, endPoint y: 174, distance: 97.7
click at [80, 174] on div "Edit Lyrics Lyrics Language French Français Sync Model AudioShakeAI Paste Heads…" at bounding box center [211, 217] width 282 height 346
click at [91, 158] on textarea at bounding box center [211, 162] width 255 height 173
paste textarea "**********"
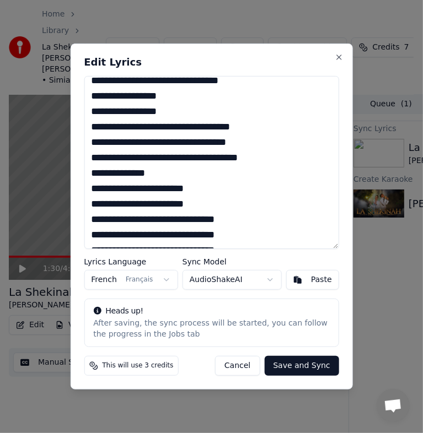
click at [121, 157] on textarea at bounding box center [211, 162] width 255 height 173
click at [149, 157] on textarea at bounding box center [211, 162] width 255 height 173
click at [148, 173] on textarea at bounding box center [211, 162] width 255 height 173
click at [138, 175] on textarea at bounding box center [211, 162] width 255 height 173
click at [142, 175] on textarea at bounding box center [211, 162] width 255 height 173
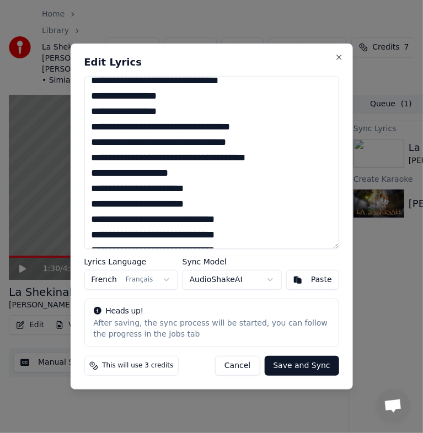
click at [199, 174] on textarea at bounding box center [211, 162] width 255 height 173
click at [94, 196] on textarea at bounding box center [211, 162] width 255 height 173
click at [94, 193] on textarea at bounding box center [211, 162] width 255 height 173
click at [88, 190] on textarea at bounding box center [211, 162] width 255 height 173
click at [280, 190] on textarea at bounding box center [211, 162] width 255 height 173
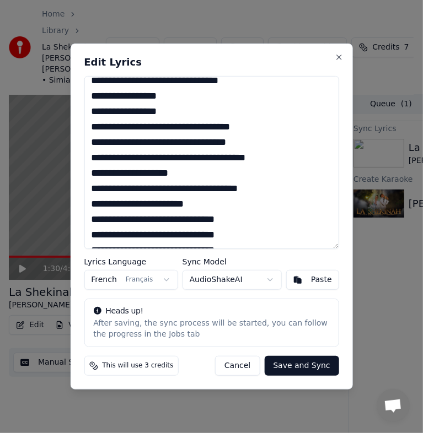
drag, startPoint x: 270, startPoint y: 190, endPoint x: 143, endPoint y: 185, distance: 126.3
click at [143, 185] on textarea at bounding box center [211, 162] width 255 height 173
click at [198, 170] on textarea at bounding box center [211, 162] width 255 height 173
paste textarea "**********"
click at [93, 203] on textarea at bounding box center [211, 162] width 255 height 173
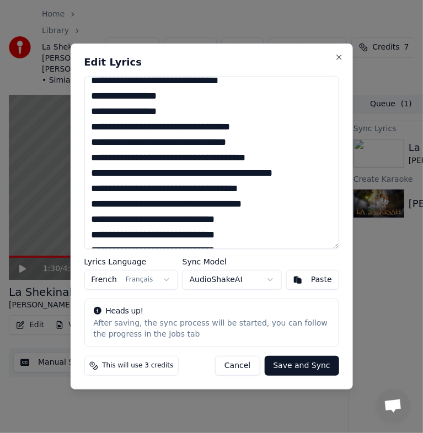
click at [308, 198] on textarea at bounding box center [211, 162] width 255 height 173
drag, startPoint x: 265, startPoint y: 203, endPoint x: 157, endPoint y: 207, distance: 107.5
click at [157, 207] on textarea at bounding box center [211, 162] width 255 height 173
click at [108, 224] on textarea at bounding box center [211, 162] width 255 height 173
paste textarea "**********"
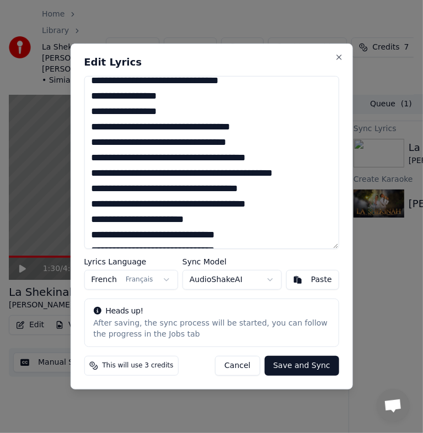
click at [200, 224] on textarea at bounding box center [211, 162] width 255 height 173
drag, startPoint x: 202, startPoint y: 223, endPoint x: 148, endPoint y: 218, distance: 54.7
click at [148, 218] on textarea at bounding box center [211, 162] width 255 height 173
click at [143, 238] on textarea at bounding box center [211, 162] width 255 height 173
paste textarea "**********"
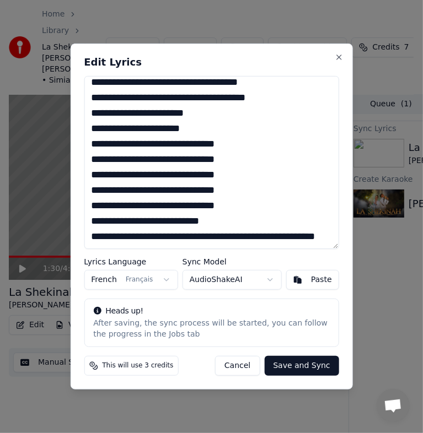
scroll to position [748, 0]
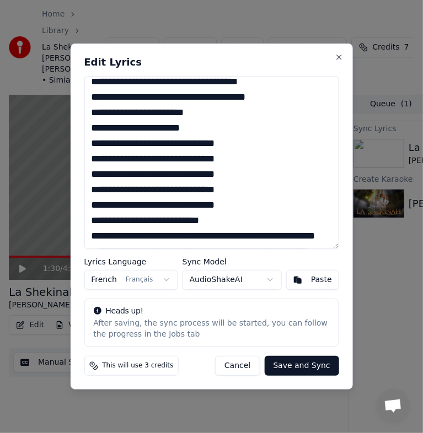
click at [144, 128] on textarea at bounding box center [211, 162] width 255 height 173
click at [255, 143] on textarea at bounding box center [211, 162] width 255 height 173
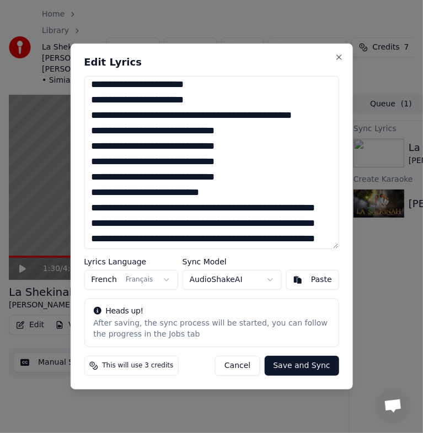
click at [252, 146] on textarea at bounding box center [211, 162] width 255 height 173
drag, startPoint x: 249, startPoint y: 192, endPoint x: 100, endPoint y: 192, distance: 149.4
click at [100, 192] on textarea at bounding box center [211, 162] width 255 height 173
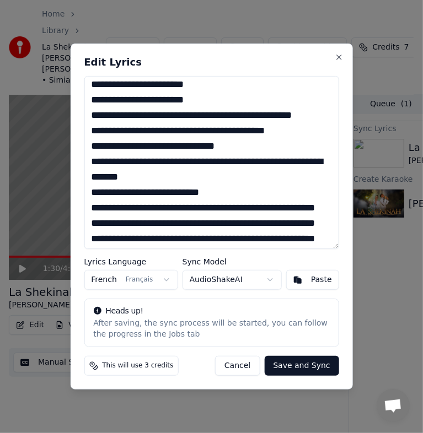
click at [100, 192] on textarea at bounding box center [211, 162] width 255 height 173
click at [203, 194] on textarea at bounding box center [211, 162] width 255 height 173
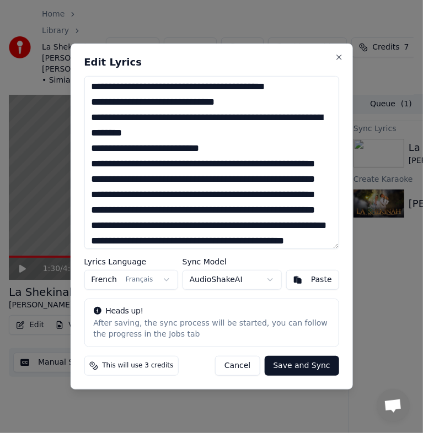
drag, startPoint x: 241, startPoint y: 104, endPoint x: 91, endPoint y: 107, distance: 150.0
click at [91, 107] on textarea at bounding box center [211, 162] width 255 height 173
click at [196, 149] on textarea at bounding box center [211, 162] width 255 height 173
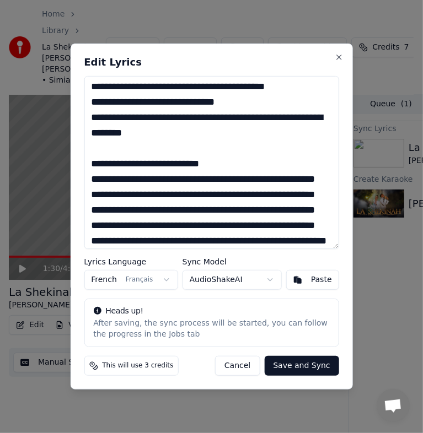
scroll to position [900, 0]
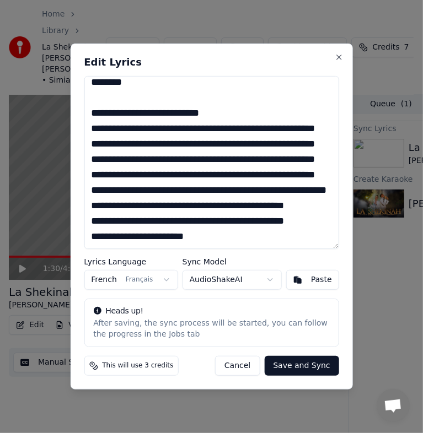
paste textarea "**********"
click at [247, 84] on textarea at bounding box center [211, 162] width 255 height 173
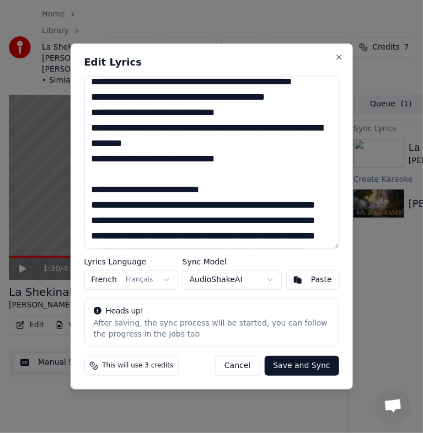
scroll to position [807, 0]
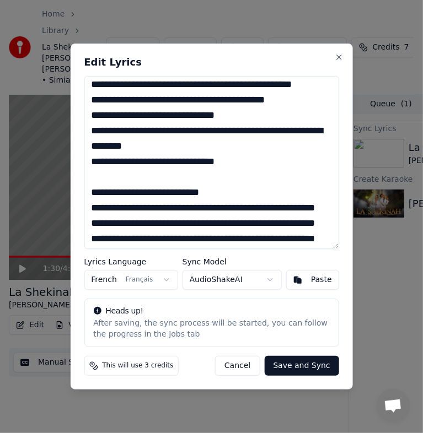
paste textarea "**********"
drag, startPoint x: 313, startPoint y: 115, endPoint x: 243, endPoint y: 116, distance: 70.0
click at [243, 116] on textarea at bounding box center [211, 162] width 255 height 173
click at [243, 182] on textarea at bounding box center [211, 162] width 255 height 173
paste textarea "**********"
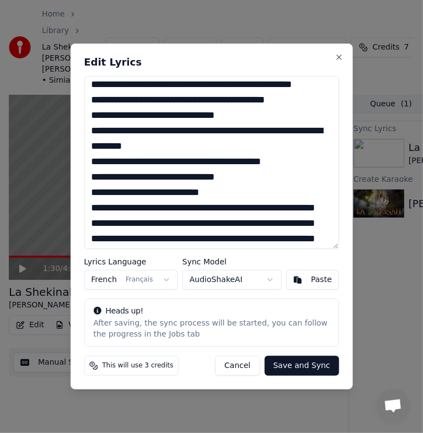
click at [153, 195] on textarea at bounding box center [211, 162] width 255 height 173
click at [238, 178] on textarea at bounding box center [211, 162] width 255 height 173
click at [258, 198] on textarea at bounding box center [211, 162] width 255 height 173
click at [251, 191] on textarea at bounding box center [211, 162] width 255 height 173
click at [174, 204] on textarea at bounding box center [211, 162] width 255 height 173
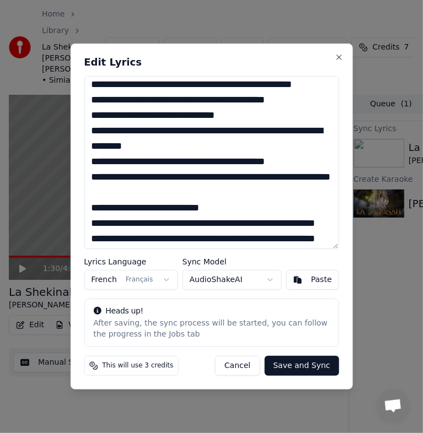
paste textarea "**********"
drag, startPoint x: 89, startPoint y: 191, endPoint x: 240, endPoint y: 187, distance: 150.5
click at [240, 187] on textarea at bounding box center [211, 162] width 255 height 173
click at [163, 219] on textarea at bounding box center [211, 162] width 255 height 173
paste textarea "**********"
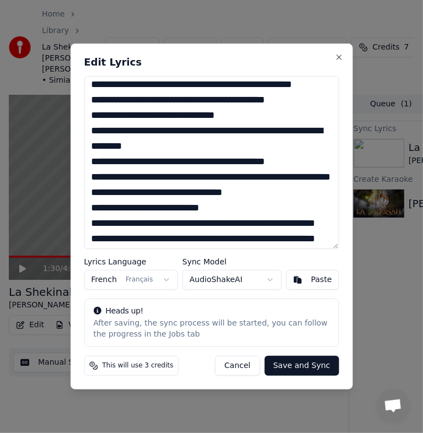
drag, startPoint x: 297, startPoint y: 179, endPoint x: 247, endPoint y: 177, distance: 49.6
click at [247, 177] on textarea at bounding box center [211, 162] width 255 height 173
drag, startPoint x: 250, startPoint y: 224, endPoint x: 244, endPoint y: 223, distance: 6.3
click at [244, 223] on textarea at bounding box center [211, 162] width 255 height 173
paste textarea "**********"
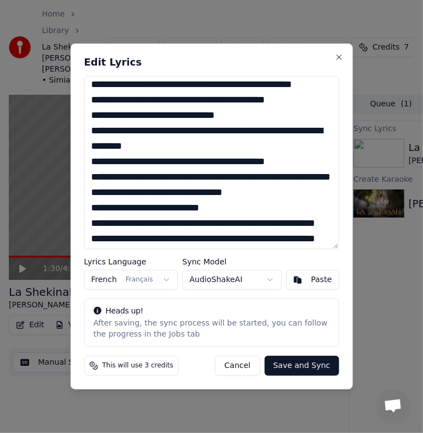
drag, startPoint x: 304, startPoint y: 175, endPoint x: 243, endPoint y: 176, distance: 61.2
click at [243, 176] on textarea at bounding box center [211, 162] width 255 height 173
click at [250, 228] on textarea at bounding box center [211, 162] width 255 height 173
drag, startPoint x: 250, startPoint y: 228, endPoint x: 242, endPoint y: 225, distance: 8.2
click at [242, 225] on textarea at bounding box center [211, 162] width 255 height 173
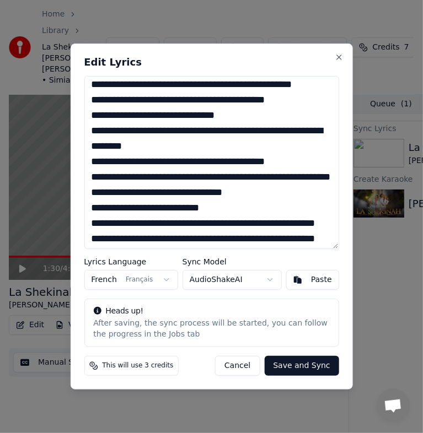
paste textarea "**********"
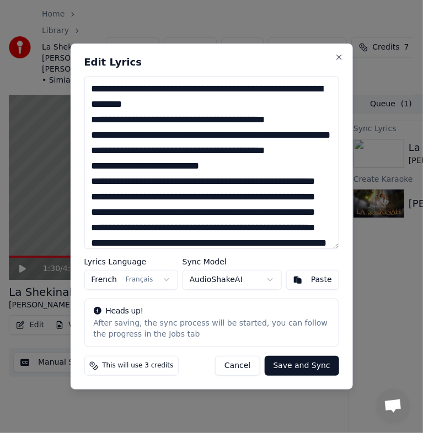
scroll to position [851, 0]
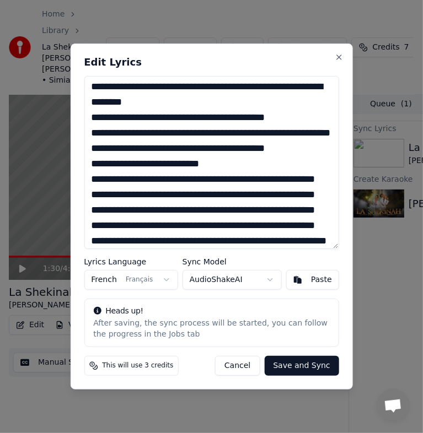
click at [295, 180] on textarea at bounding box center [211, 162] width 255 height 173
drag, startPoint x: 324, startPoint y: 181, endPoint x: 142, endPoint y: 193, distance: 182.9
click at [142, 193] on textarea at bounding box center [211, 162] width 255 height 173
drag, startPoint x: 242, startPoint y: 181, endPoint x: 82, endPoint y: 186, distance: 159.9
click at [82, 186] on div "Edit Lyrics Lyrics Language French Français Sync Model AudioShakeAI Paste Heads…" at bounding box center [211, 217] width 282 height 346
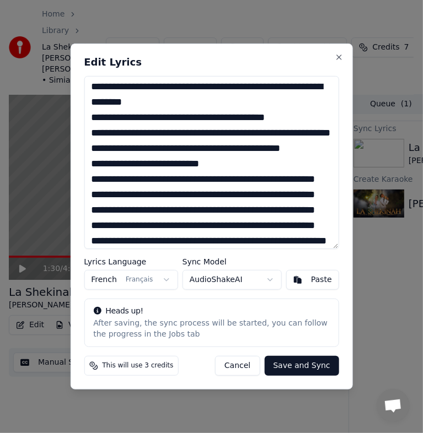
click at [322, 188] on textarea at bounding box center [211, 162] width 255 height 173
click at [322, 185] on textarea at bounding box center [211, 162] width 255 height 173
drag, startPoint x: 91, startPoint y: 181, endPoint x: 242, endPoint y: 173, distance: 150.7
click at [242, 173] on textarea at bounding box center [211, 162] width 255 height 173
click at [321, 177] on textarea at bounding box center [211, 162] width 255 height 173
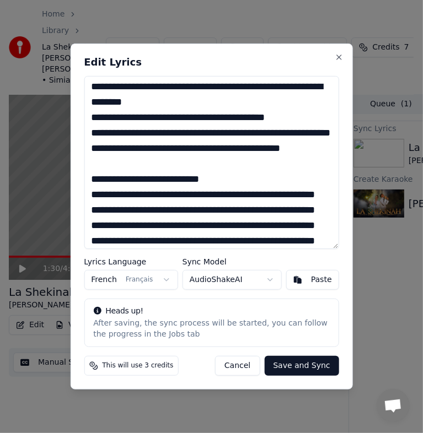
paste textarea "**********"
drag, startPoint x: 146, startPoint y: 164, endPoint x: 243, endPoint y: 146, distance: 99.2
click at [243, 146] on textarea at bounding box center [211, 162] width 255 height 173
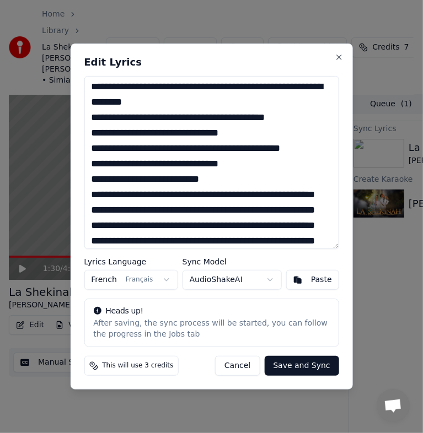
click at [153, 152] on textarea at bounding box center [211, 162] width 255 height 173
paste textarea "**********"
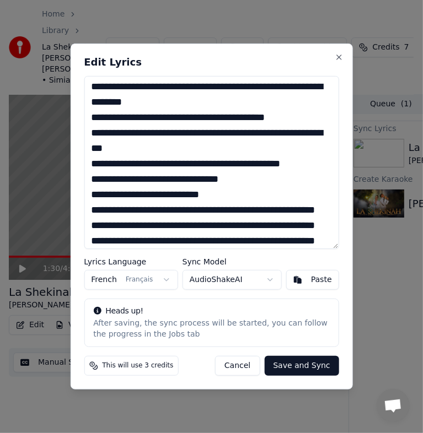
click at [272, 175] on textarea at bounding box center [211, 162] width 255 height 173
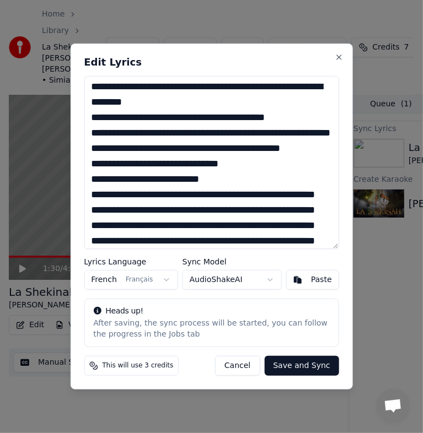
drag, startPoint x: 322, startPoint y: 174, endPoint x: 243, endPoint y: 179, distance: 79.5
click at [243, 179] on textarea at bounding box center [211, 162] width 255 height 173
click at [240, 197] on textarea at bounding box center [211, 162] width 255 height 173
paste textarea "**********"
click at [300, 198] on textarea at bounding box center [211, 162] width 255 height 173
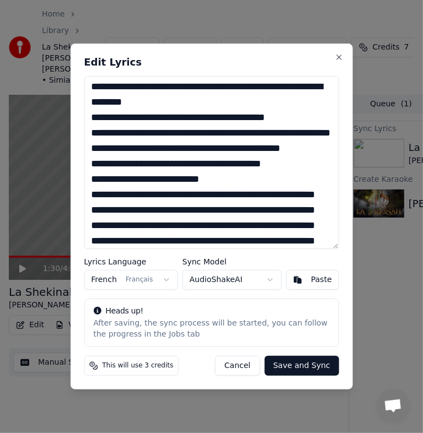
click at [284, 195] on textarea at bounding box center [211, 162] width 255 height 173
click at [289, 193] on textarea at bounding box center [211, 162] width 255 height 173
click at [284, 194] on textarea at bounding box center [211, 162] width 255 height 173
drag, startPoint x: 240, startPoint y: 195, endPoint x: 90, endPoint y: 199, distance: 150.0
click at [90, 199] on textarea at bounding box center [211, 162] width 255 height 173
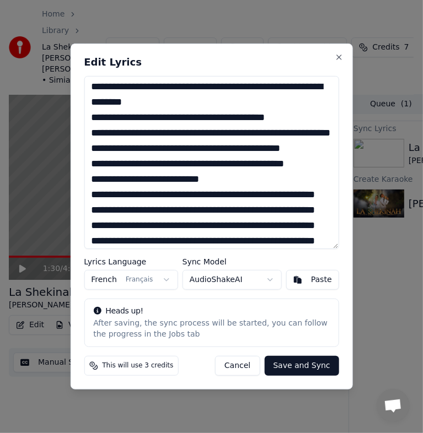
click at [321, 195] on textarea at bounding box center [211, 162] width 255 height 173
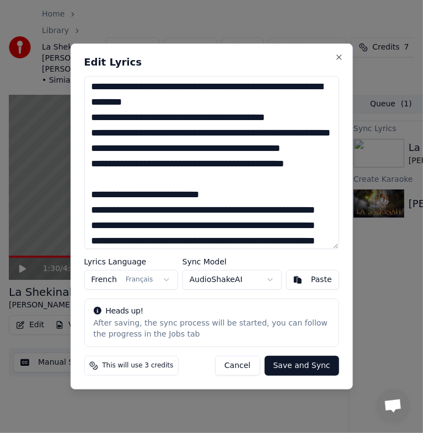
paste textarea "**********"
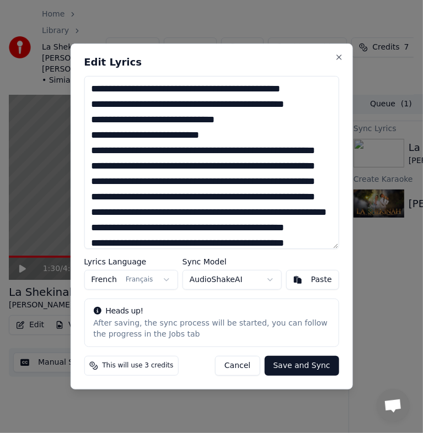
scroll to position [910, 0]
click at [93, 165] on textarea at bounding box center [211, 162] width 255 height 173
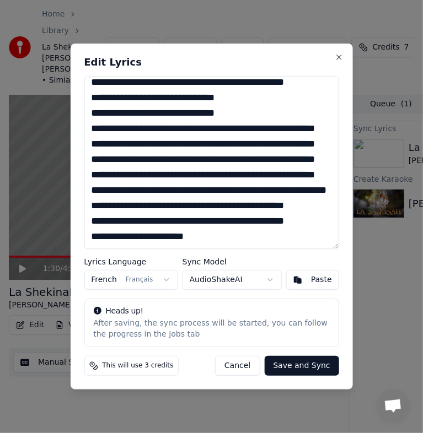
scroll to position [937, 0]
click at [203, 153] on textarea at bounding box center [211, 162] width 255 height 173
click at [114, 157] on textarea at bounding box center [211, 162] width 255 height 173
click at [129, 141] on textarea at bounding box center [211, 162] width 255 height 173
drag, startPoint x: 150, startPoint y: 141, endPoint x: 110, endPoint y: 139, distance: 40.3
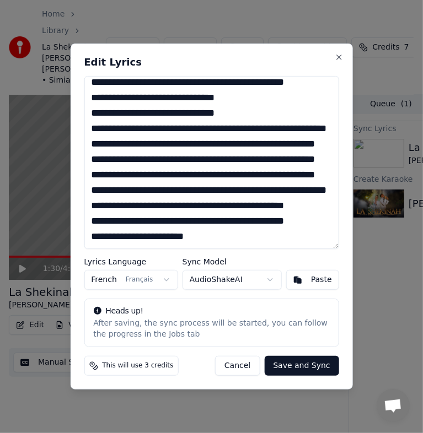
click at [110, 139] on textarea at bounding box center [211, 162] width 255 height 173
drag, startPoint x: 130, startPoint y: 154, endPoint x: 84, endPoint y: 155, distance: 45.8
click at [84, 155] on textarea at bounding box center [211, 162] width 255 height 173
paste textarea
drag, startPoint x: 260, startPoint y: 154, endPoint x: 220, endPoint y: 155, distance: 39.7
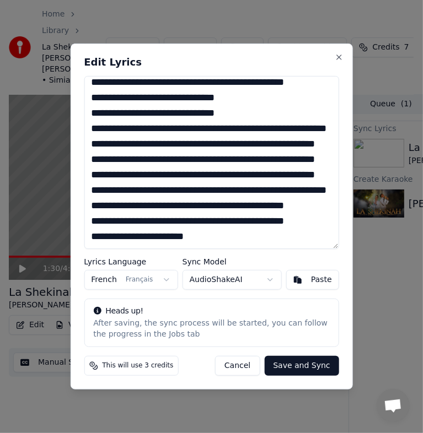
click at [220, 155] on textarea at bounding box center [211, 162] width 255 height 173
paste textarea
drag, startPoint x: 243, startPoint y: 186, endPoint x: 217, endPoint y: 189, distance: 26.6
click at [217, 189] on textarea at bounding box center [211, 162] width 255 height 173
paste textarea "***"
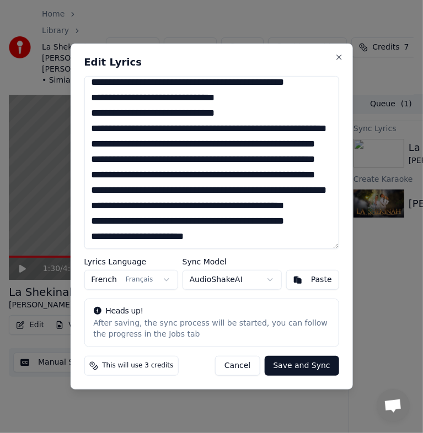
click at [243, 187] on textarea at bounding box center [211, 162] width 255 height 173
drag, startPoint x: 244, startPoint y: 187, endPoint x: 206, endPoint y: 185, distance: 38.1
click at [206, 185] on textarea at bounding box center [211, 162] width 255 height 173
paste textarea
drag, startPoint x: 242, startPoint y: 203, endPoint x: 205, endPoint y: 205, distance: 37.0
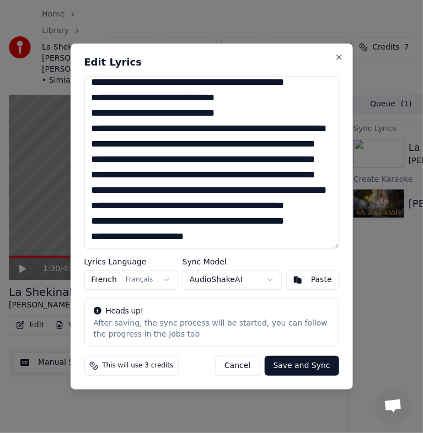
click at [205, 205] on textarea at bounding box center [211, 162] width 255 height 173
paste textarea
drag, startPoint x: 243, startPoint y: 215, endPoint x: 206, endPoint y: 216, distance: 36.9
click at [206, 216] on textarea at bounding box center [211, 162] width 255 height 173
paste textarea
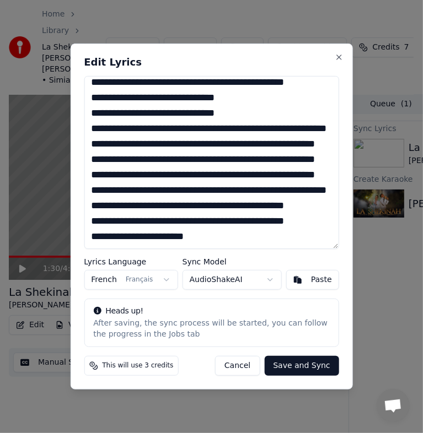
drag, startPoint x: 254, startPoint y: 229, endPoint x: 217, endPoint y: 234, distance: 36.6
click at [217, 234] on textarea at bounding box center [211, 162] width 255 height 173
paste textarea
drag, startPoint x: 130, startPoint y: 189, endPoint x: 104, endPoint y: 187, distance: 26.5
click at [104, 187] on textarea at bounding box center [211, 162] width 255 height 173
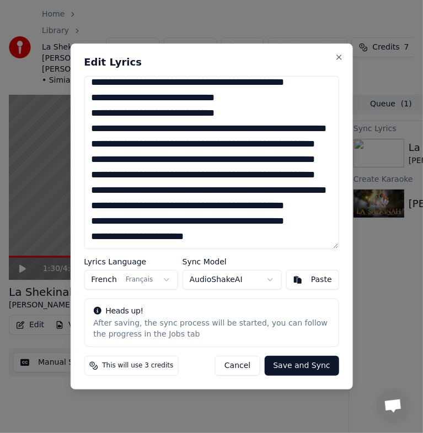
paste textarea "***"
drag, startPoint x: 90, startPoint y: 188, endPoint x: 130, endPoint y: 187, distance: 39.7
click at [130, 187] on textarea at bounding box center [211, 162] width 255 height 173
paste textarea
drag, startPoint x: 131, startPoint y: 203, endPoint x: 85, endPoint y: 203, distance: 45.2
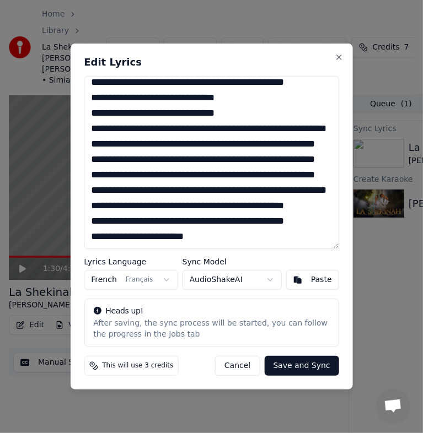
click at [85, 203] on textarea at bounding box center [211, 162] width 255 height 173
paste textarea
drag, startPoint x: 132, startPoint y: 216, endPoint x: 90, endPoint y: 216, distance: 41.9
click at [90, 216] on textarea at bounding box center [211, 162] width 255 height 173
paste textarea
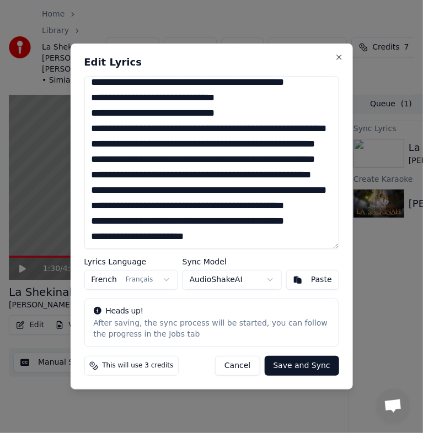
drag, startPoint x: 130, startPoint y: 230, endPoint x: 89, endPoint y: 235, distance: 41.6
click at [89, 235] on textarea at bounding box center [211, 162] width 255 height 173
paste textarea
drag, startPoint x: 99, startPoint y: 136, endPoint x: 267, endPoint y: 117, distance: 169.1
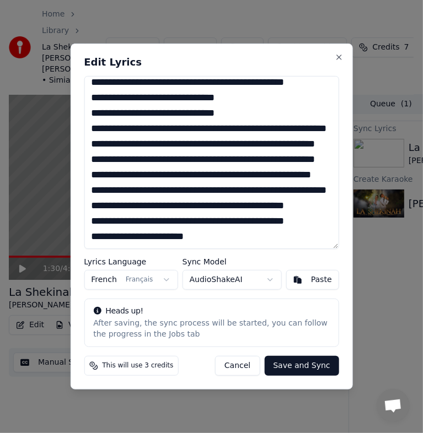
click at [267, 117] on textarea at bounding box center [211, 162] width 255 height 173
drag, startPoint x: 214, startPoint y: 106, endPoint x: 155, endPoint y: 106, distance: 58.4
click at [155, 106] on textarea at bounding box center [211, 162] width 255 height 173
drag, startPoint x: 101, startPoint y: 134, endPoint x: 265, endPoint y: 118, distance: 165.1
click at [265, 118] on textarea at bounding box center [211, 162] width 255 height 173
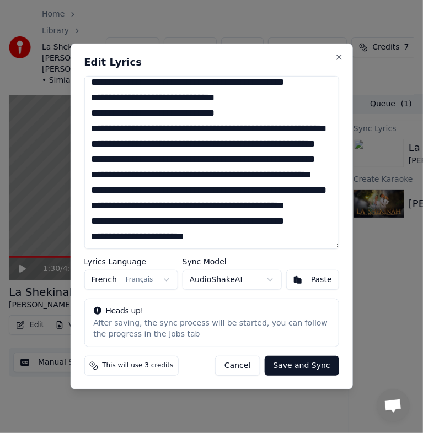
paste textarea
drag, startPoint x: 311, startPoint y: 150, endPoint x: 251, endPoint y: 146, distance: 60.2
click at [251, 146] on textarea at bounding box center [211, 162] width 255 height 173
paste textarea
click at [208, 152] on textarea at bounding box center [211, 162] width 255 height 173
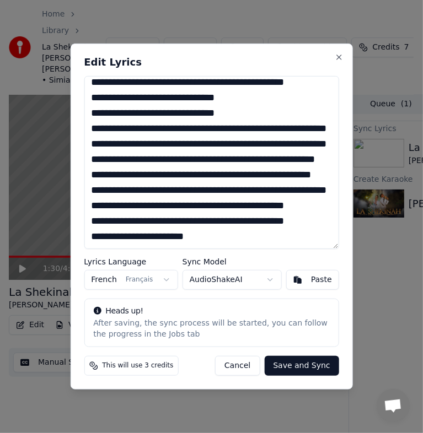
click at [204, 186] on textarea at bounding box center [211, 162] width 255 height 173
click at [104, 197] on textarea at bounding box center [211, 162] width 255 height 173
drag, startPoint x: 100, startPoint y: 197, endPoint x: 265, endPoint y: 179, distance: 165.3
click at [265, 179] on textarea at bounding box center [211, 162] width 255 height 173
paste textarea
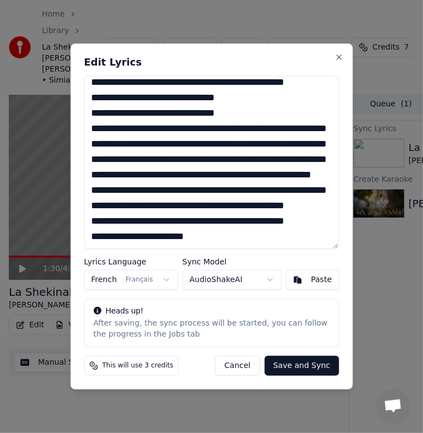
click at [202, 213] on textarea at bounding box center [211, 162] width 255 height 173
drag, startPoint x: 99, startPoint y: 229, endPoint x: 263, endPoint y: 208, distance: 165.0
click at [263, 208] on textarea at bounding box center [211, 162] width 255 height 173
paste textarea
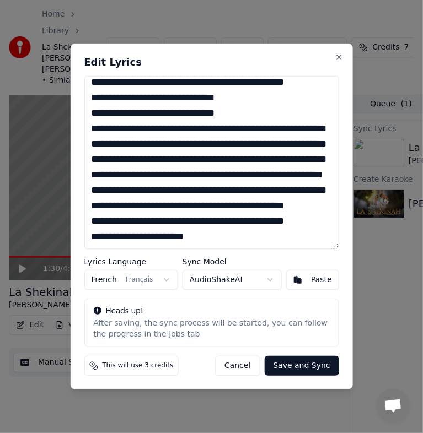
click at [101, 195] on textarea at bounding box center [211, 162] width 255 height 173
click at [217, 181] on textarea at bounding box center [211, 162] width 255 height 173
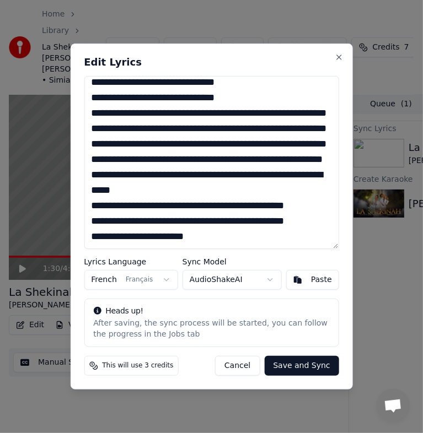
drag, startPoint x: 143, startPoint y: 197, endPoint x: 276, endPoint y: 176, distance: 133.8
click at [276, 176] on textarea at bounding box center [211, 162] width 255 height 173
paste textarea
click at [269, 231] on textarea at bounding box center [211, 162] width 255 height 173
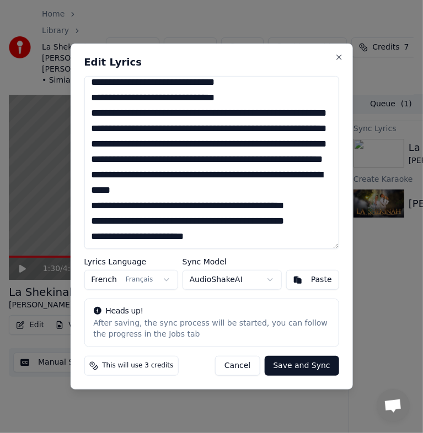
click at [258, 187] on textarea at bounding box center [211, 162] width 255 height 173
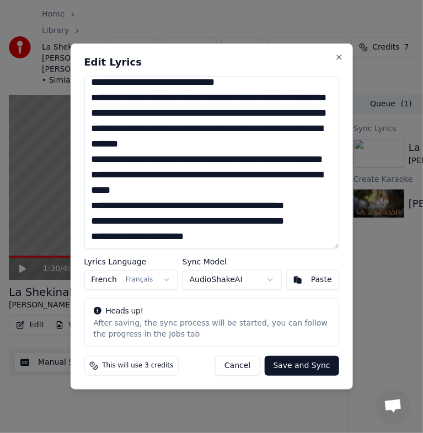
scroll to position [1005, 0]
drag, startPoint x: 130, startPoint y: 229, endPoint x: 90, endPoint y: 184, distance: 60.1
click at [90, 184] on textarea at bounding box center [211, 162] width 255 height 173
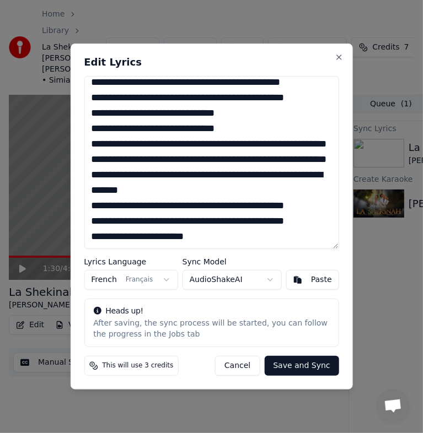
scroll to position [978, 0]
click at [292, 173] on textarea at bounding box center [211, 162] width 255 height 173
click at [101, 191] on textarea at bounding box center [211, 162] width 255 height 173
drag, startPoint x: 197, startPoint y: 235, endPoint x: 79, endPoint y: 238, distance: 117.4
click at [79, 238] on div "Edit Lyrics Lyrics Language French Français Sync Model AudioShakeAI Paste Heads…" at bounding box center [211, 217] width 282 height 346
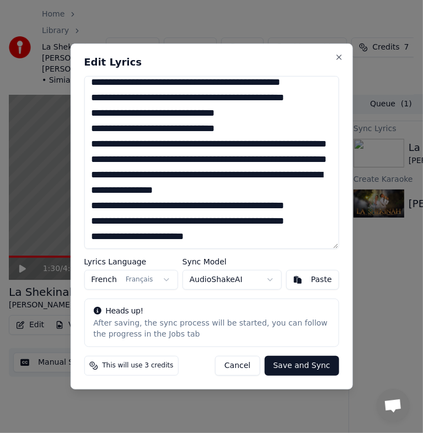
click at [212, 239] on textarea at bounding box center [211, 162] width 255 height 173
paste textarea "**********"
click at [201, 239] on textarea at bounding box center [211, 162] width 255 height 173
click at [196, 236] on textarea at bounding box center [211, 162] width 255 height 173
click at [196, 237] on textarea at bounding box center [211, 162] width 255 height 173
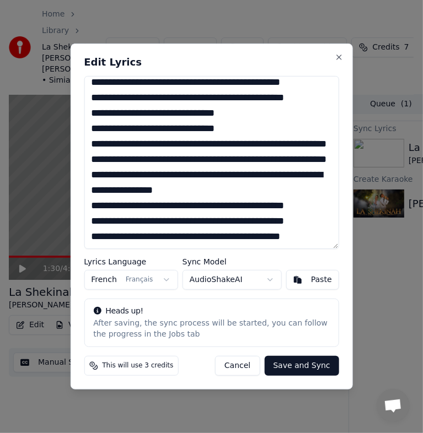
click at [197, 240] on textarea at bounding box center [211, 162] width 255 height 173
click at [314, 236] on textarea at bounding box center [211, 162] width 255 height 173
click at [201, 205] on textarea at bounding box center [211, 162] width 255 height 173
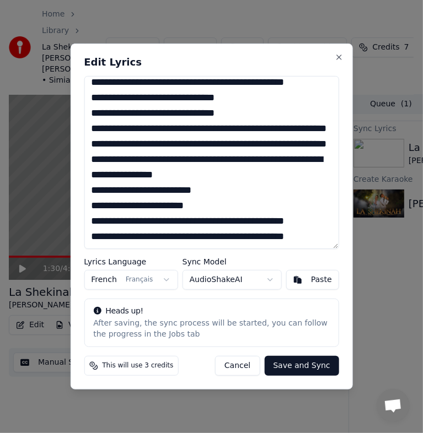
scroll to position [994, 0]
click at [198, 218] on textarea at bounding box center [211, 162] width 255 height 173
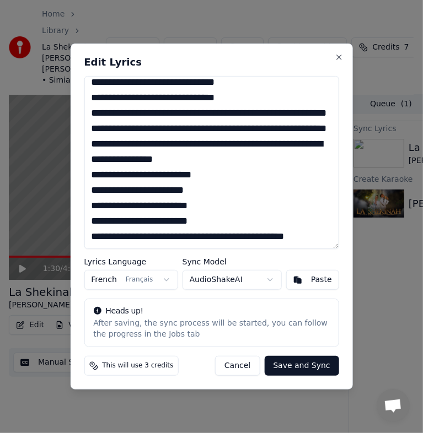
scroll to position [1009, 0]
click at [198, 238] on textarea at bounding box center [211, 162] width 255 height 173
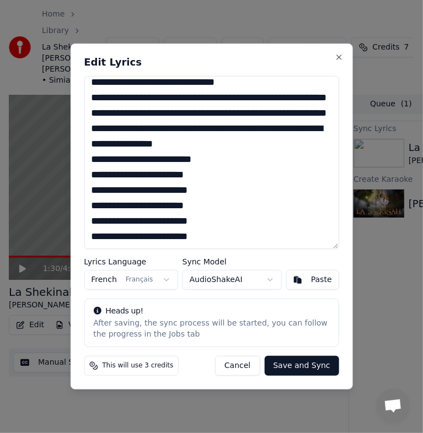
scroll to position [1025, 0]
drag, startPoint x: 202, startPoint y: 240, endPoint x: 89, endPoint y: 225, distance: 113.4
click at [89, 225] on textarea at bounding box center [211, 162] width 255 height 173
click at [216, 238] on textarea at bounding box center [211, 162] width 255 height 173
paste textarea "**********"
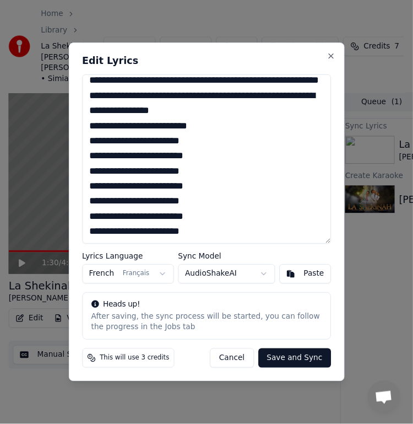
scroll to position [1055, 0]
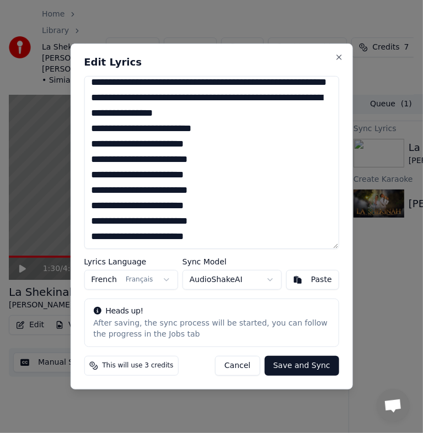
click at [217, 230] on textarea at bounding box center [211, 162] width 255 height 173
click at [106, 237] on textarea at bounding box center [211, 162] width 255 height 173
type textarea "**********"
click at [299, 369] on button "Save and Sync" at bounding box center [301, 366] width 74 height 20
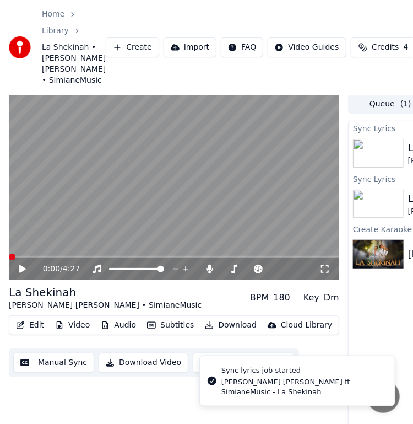
click at [9, 254] on span at bounding box center [12, 257] width 7 height 7
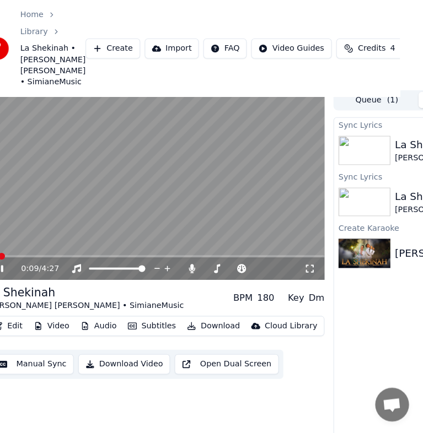
scroll to position [7, 0]
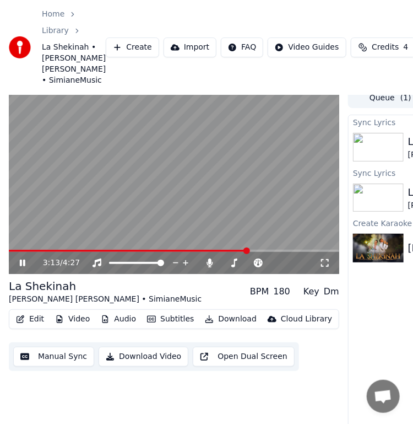
click at [176, 191] on video at bounding box center [174, 181] width 331 height 186
click at [205, 155] on video at bounding box center [174, 181] width 331 height 186
click at [214, 170] on video at bounding box center [174, 181] width 331 height 186
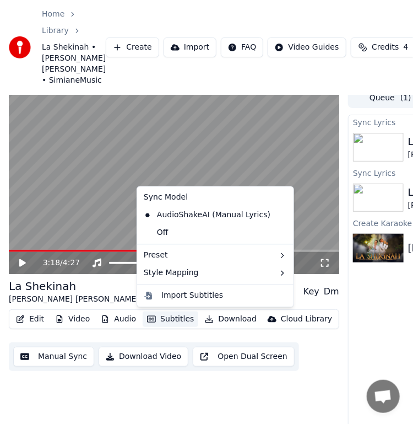
click at [166, 322] on button "Subtitles" at bounding box center [171, 318] width 56 height 15
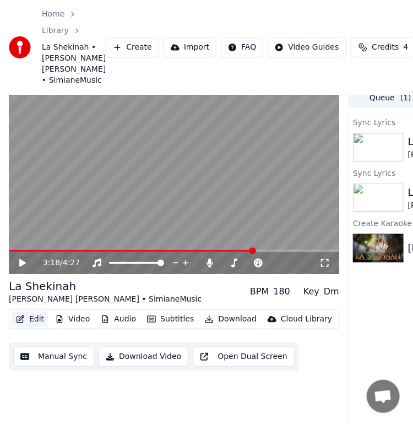
click at [36, 322] on button "Edit" at bounding box center [30, 318] width 37 height 15
click at [31, 320] on button "Edit" at bounding box center [30, 318] width 37 height 15
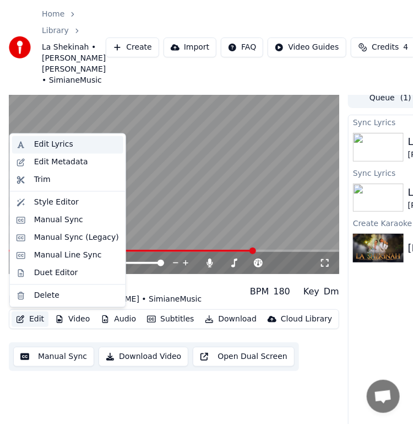
click at [47, 147] on div "Edit Lyrics" at bounding box center [53, 144] width 39 height 11
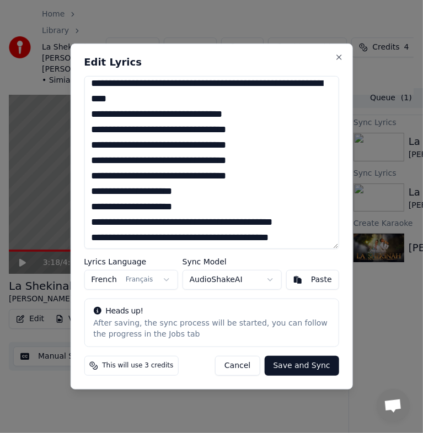
scroll to position [130, 0]
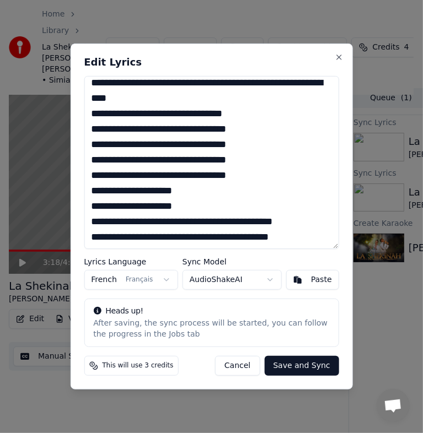
click at [130, 222] on textarea at bounding box center [211, 162] width 255 height 173
click at [219, 225] on textarea at bounding box center [211, 162] width 255 height 173
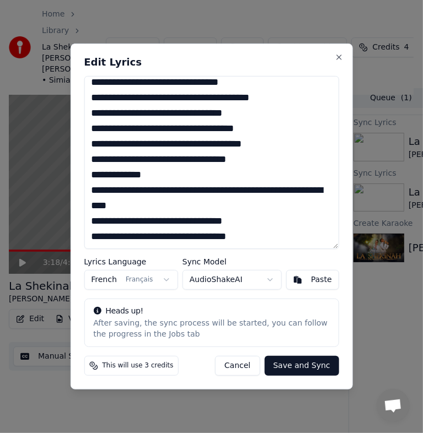
scroll to position [0, 0]
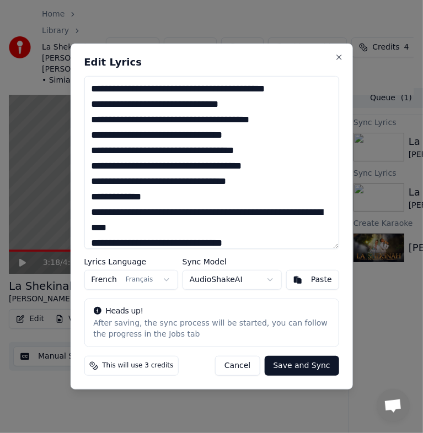
click at [233, 93] on textarea at bounding box center [211, 162] width 255 height 173
click at [184, 104] on textarea at bounding box center [211, 162] width 255 height 173
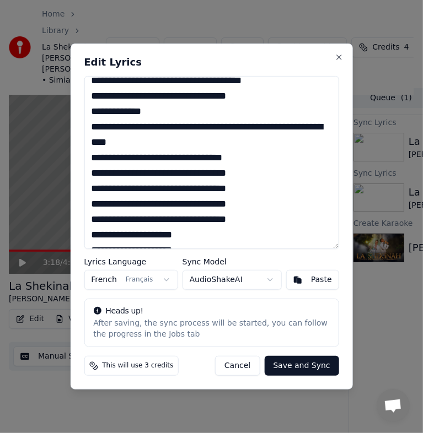
scroll to position [90, 0]
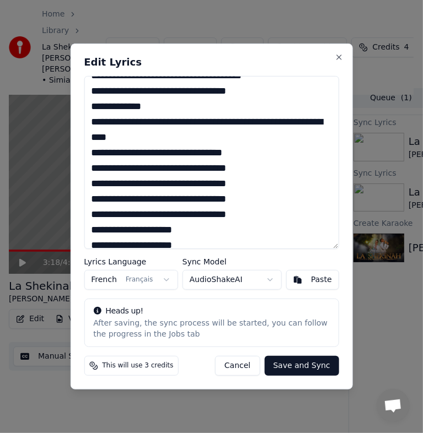
click at [251, 93] on textarea at bounding box center [211, 162] width 255 height 173
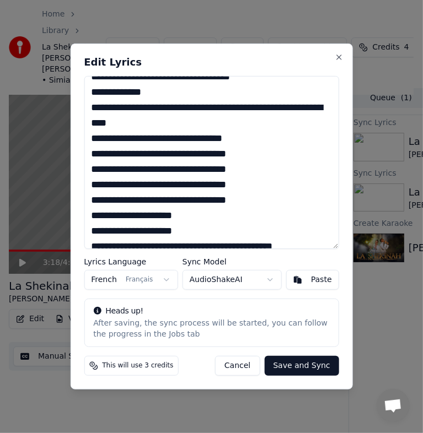
scroll to position [105, 0]
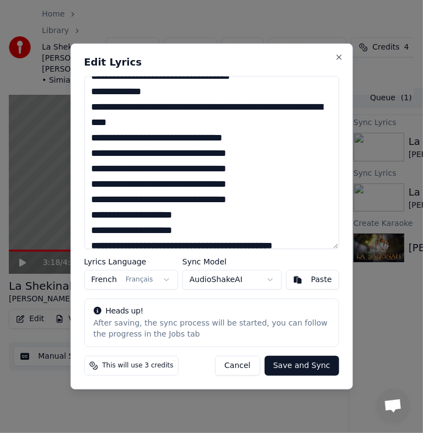
click at [190, 108] on textarea at bounding box center [211, 162] width 255 height 173
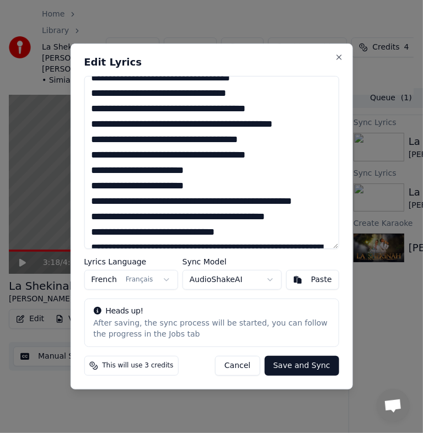
scroll to position [694, 0]
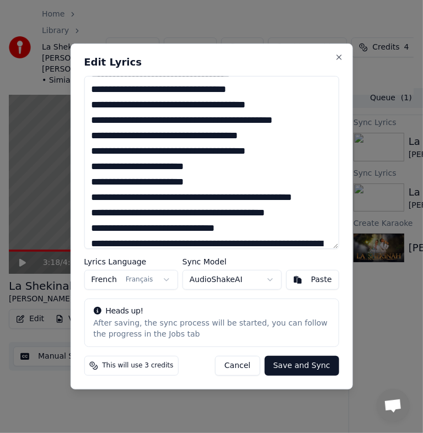
click at [117, 214] on textarea at bounding box center [211, 162] width 255 height 173
drag, startPoint x: 119, startPoint y: 214, endPoint x: 252, endPoint y: 197, distance: 134.5
click at [252, 197] on textarea at bounding box center [211, 162] width 255 height 173
drag, startPoint x: 254, startPoint y: 197, endPoint x: 241, endPoint y: 197, distance: 12.7
click at [241, 197] on textarea at bounding box center [211, 162] width 255 height 173
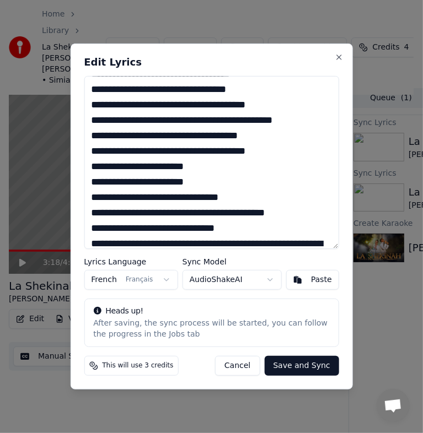
drag, startPoint x: 302, startPoint y: 216, endPoint x: 243, endPoint y: 216, distance: 59.5
click at [243, 216] on textarea at bounding box center [211, 162] width 255 height 173
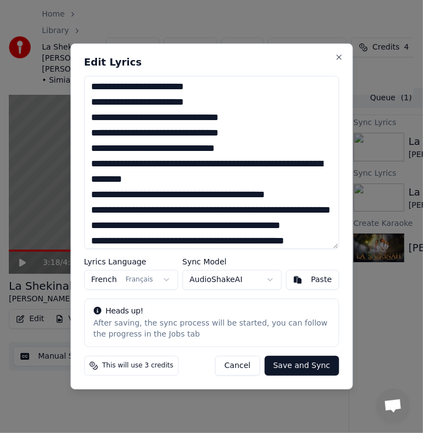
scroll to position [775, 0]
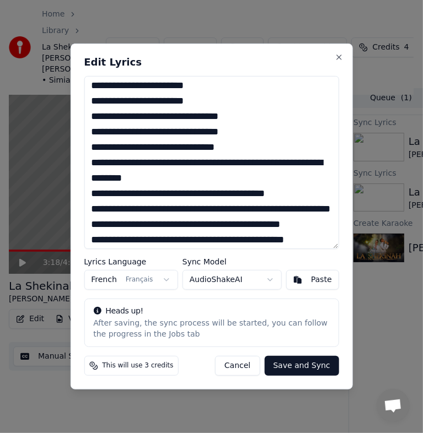
drag, startPoint x: 223, startPoint y: 185, endPoint x: 201, endPoint y: 182, distance: 21.7
click at [201, 182] on textarea at bounding box center [211, 162] width 255 height 173
drag, startPoint x: 201, startPoint y: 182, endPoint x: 244, endPoint y: 159, distance: 48.1
click at [244, 159] on textarea at bounding box center [211, 162] width 255 height 173
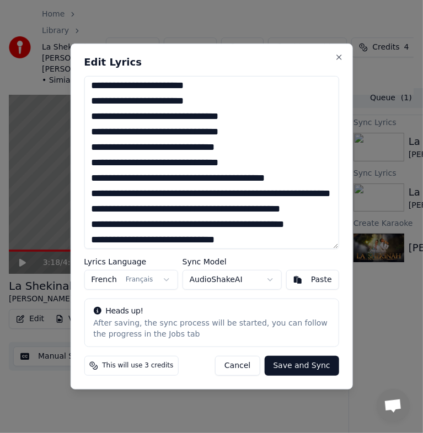
drag, startPoint x: 309, startPoint y: 178, endPoint x: 242, endPoint y: 180, distance: 66.7
click at [242, 180] on textarea at bounding box center [211, 162] width 255 height 173
drag, startPoint x: 143, startPoint y: 208, endPoint x: 242, endPoint y: 193, distance: 100.4
click at [242, 193] on textarea at bounding box center [211, 162] width 255 height 173
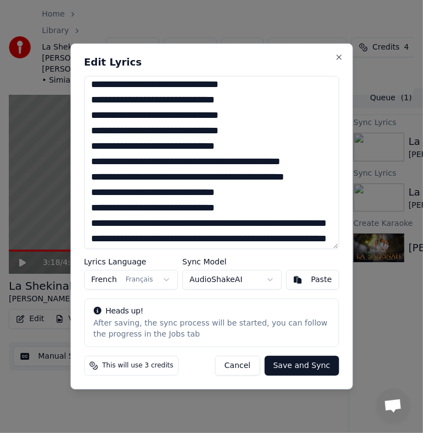
scroll to position [822, 0]
drag, startPoint x: 325, startPoint y: 160, endPoint x: 243, endPoint y: 164, distance: 82.2
click at [243, 164] on textarea at bounding box center [211, 162] width 255 height 173
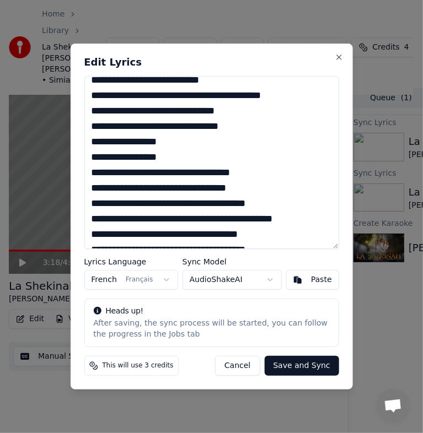
scroll to position [603, 0]
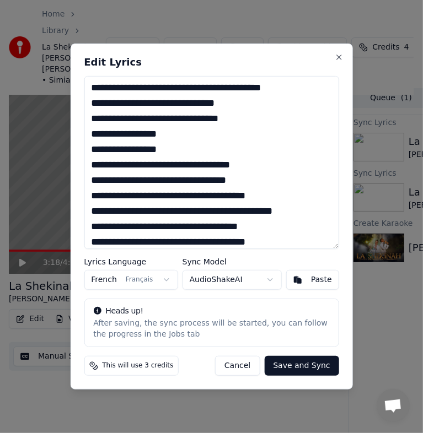
click at [91, 154] on textarea at bounding box center [211, 162] width 255 height 173
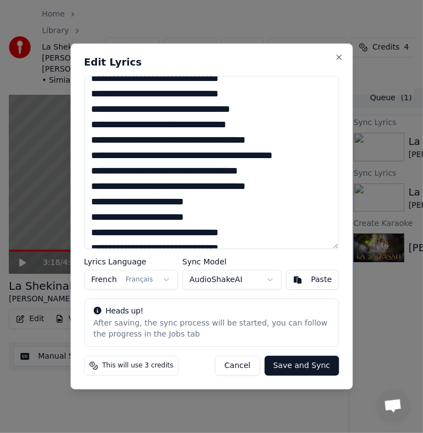
scroll to position [645, 0]
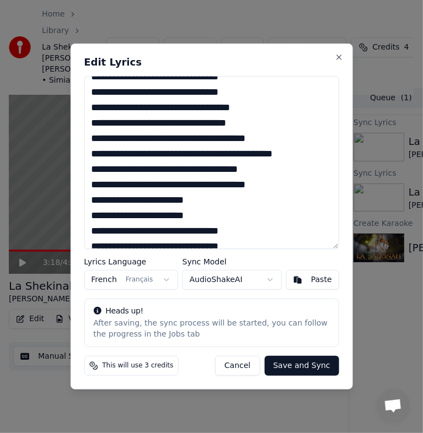
drag, startPoint x: 179, startPoint y: 154, endPoint x: 102, endPoint y: 158, distance: 77.3
click at [102, 158] on textarea at bounding box center [211, 162] width 255 height 173
drag, startPoint x: 152, startPoint y: 139, endPoint x: 82, endPoint y: 139, distance: 70.0
click at [82, 139] on div "Edit Lyrics Lyrics Language French Français Sync Model AudioShakeAI Paste Heads…" at bounding box center [211, 217] width 282 height 346
click at [143, 173] on textarea at bounding box center [211, 162] width 255 height 173
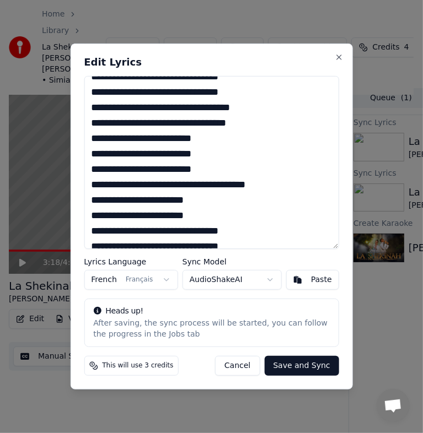
drag, startPoint x: 154, startPoint y: 181, endPoint x: 64, endPoint y: 187, distance: 89.5
click at [64, 187] on body "Home Library [GEOGRAPHIC_DATA] • [PERSON_NAME] [PERSON_NAME] • SimianeMusic Cre…" at bounding box center [206, 209] width 413 height 433
click at [156, 185] on textarea at bounding box center [211, 162] width 255 height 173
drag, startPoint x: 154, startPoint y: 185, endPoint x: 71, endPoint y: 188, distance: 83.8
click at [71, 188] on div "Edit Lyrics Lyrics Language French Français Sync Model AudioShakeAI Paste Heads…" at bounding box center [211, 217] width 282 height 346
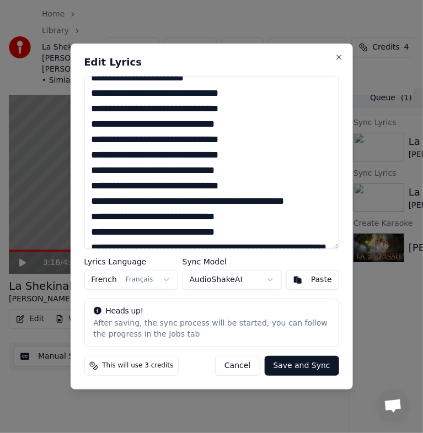
scroll to position [767, 0]
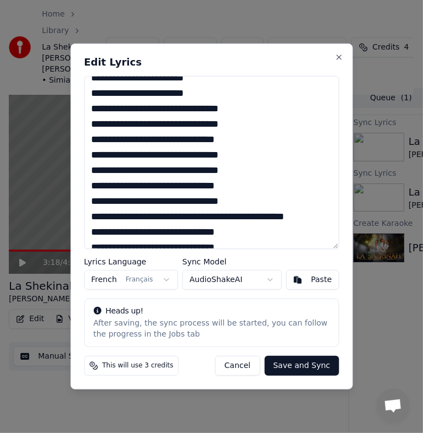
click at [251, 154] on textarea at bounding box center [211, 162] width 255 height 173
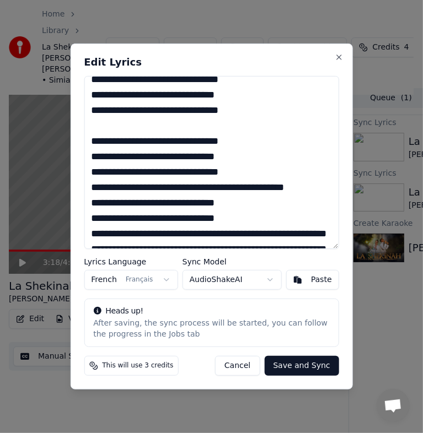
scroll to position [810, 0]
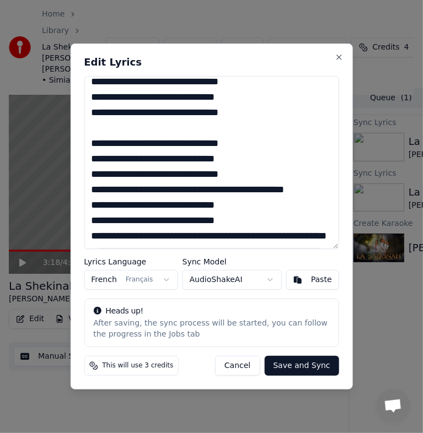
drag, startPoint x: 320, startPoint y: 192, endPoint x: 246, endPoint y: 196, distance: 74.0
click at [246, 196] on textarea at bounding box center [211, 162] width 255 height 173
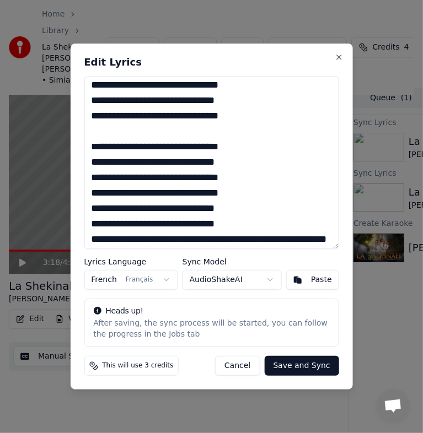
scroll to position [807, 0]
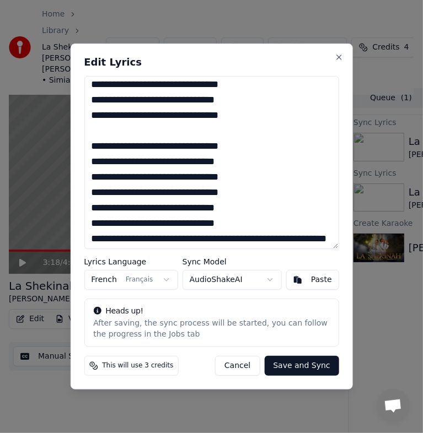
drag, startPoint x: 254, startPoint y: 207, endPoint x: 87, endPoint y: 207, distance: 167.0
click at [87, 207] on textarea at bounding box center [211, 162] width 255 height 173
drag, startPoint x: 257, startPoint y: 196, endPoint x: 85, endPoint y: 192, distance: 172.0
click at [85, 192] on textarea at bounding box center [211, 162] width 255 height 173
click at [192, 181] on textarea at bounding box center [211, 162] width 255 height 173
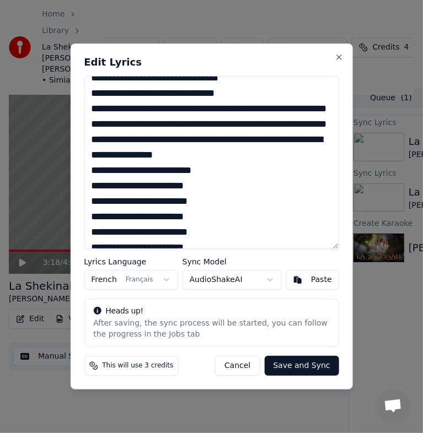
scroll to position [922, 0]
drag, startPoint x: 170, startPoint y: 181, endPoint x: 111, endPoint y: 187, distance: 58.7
click at [111, 187] on textarea at bounding box center [211, 162] width 255 height 173
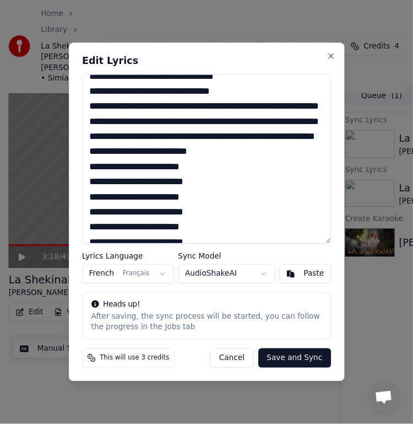
scroll to position [994, 0]
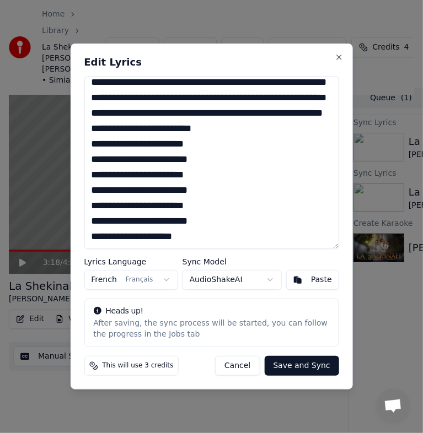
type textarea "**********"
click at [299, 363] on button "Save and Sync" at bounding box center [301, 366] width 74 height 20
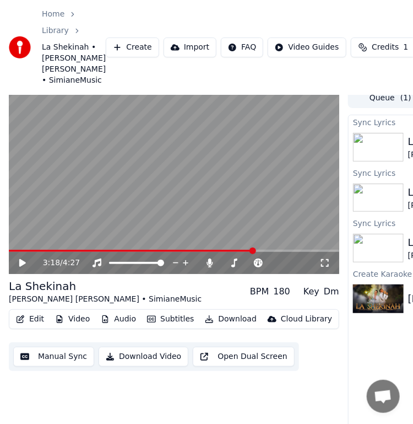
click at [343, 342] on div "3:18 / 4:27 La Shekinah [PERSON_NAME] [PERSON_NAME] • SimianeMusic BPM 180 Key …" at bounding box center [206, 281] width 413 height 387
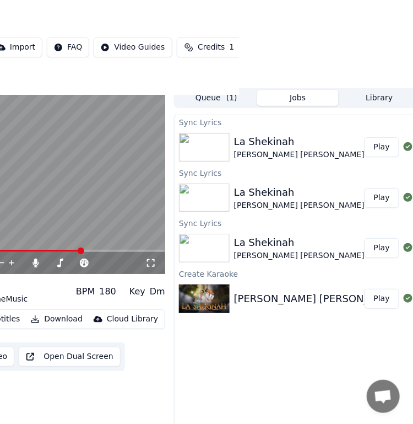
scroll to position [7, 183]
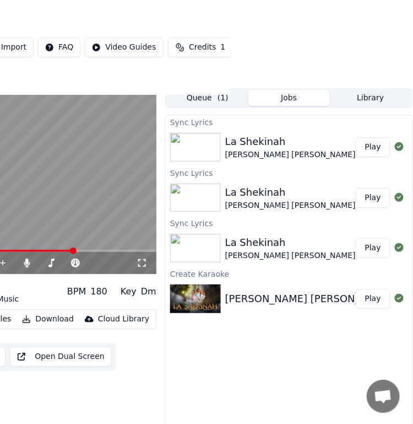
click at [363, 148] on button "Play" at bounding box center [373, 147] width 35 height 20
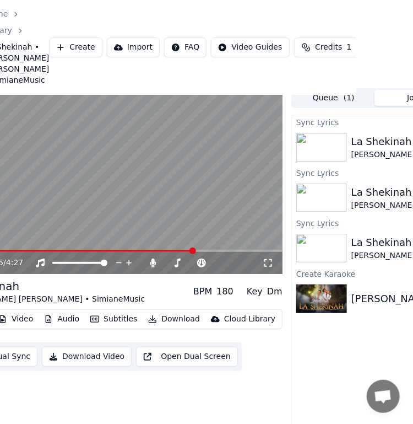
scroll to position [13, 0]
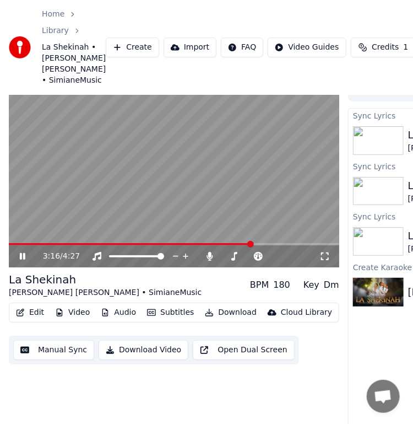
click at [18, 314] on icon "button" at bounding box center [21, 313] width 8 height 8
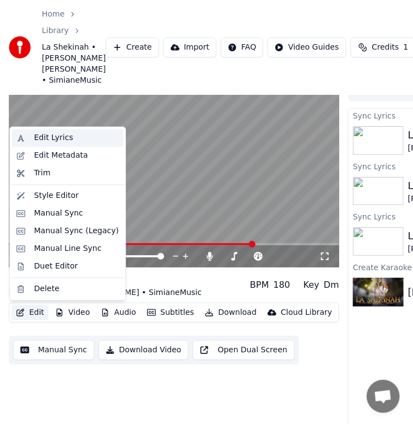
click at [44, 139] on div "Edit Lyrics" at bounding box center [53, 138] width 39 height 11
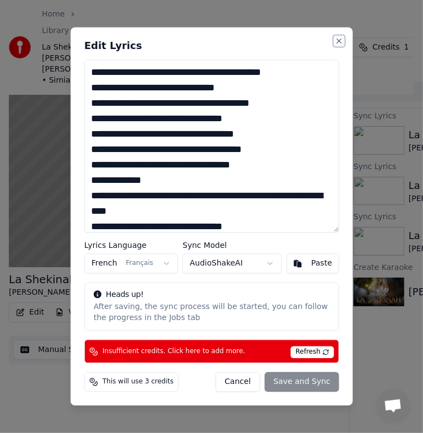
click at [342, 40] on button "Close" at bounding box center [339, 40] width 9 height 9
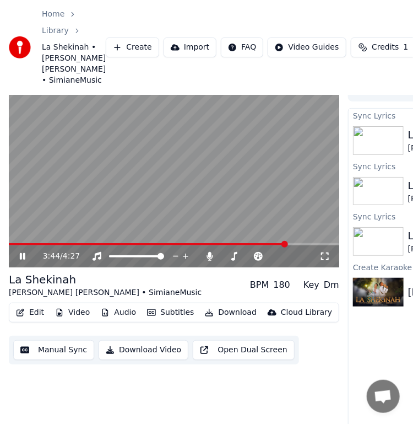
click at [288, 289] on div "180" at bounding box center [282, 284] width 17 height 13
click at [189, 156] on video at bounding box center [174, 175] width 331 height 186
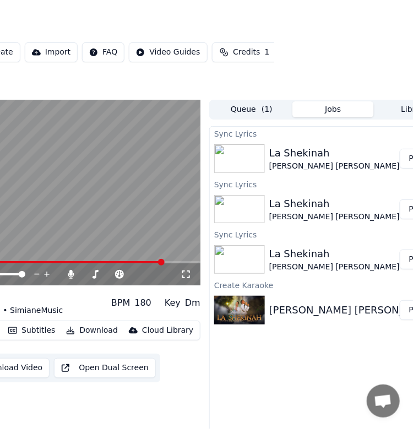
scroll to position [0, 0]
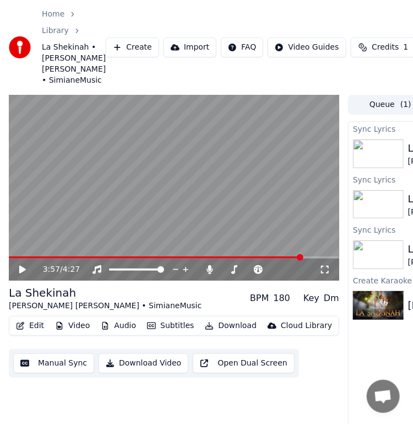
click at [110, 42] on button "Create" at bounding box center [132, 47] width 53 height 20
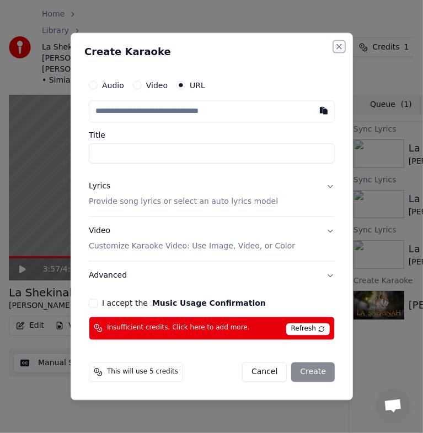
click at [338, 49] on button "Close" at bounding box center [339, 46] width 9 height 9
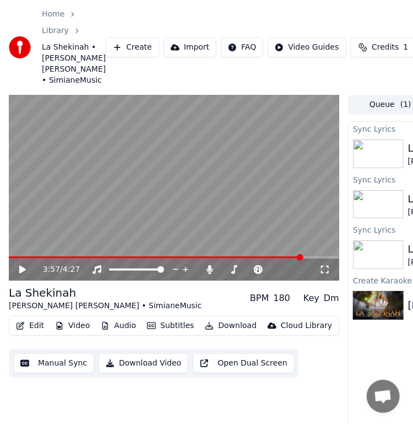
click at [54, 33] on link "Library" at bounding box center [55, 30] width 27 height 11
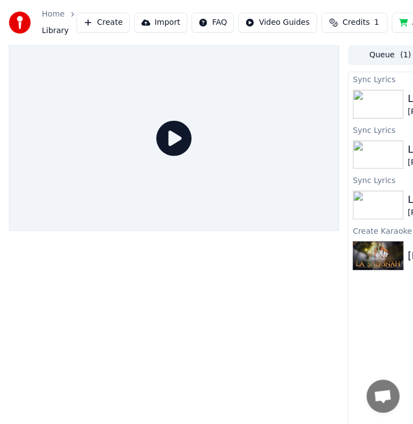
click at [62, 11] on link "Home" at bounding box center [53, 14] width 23 height 11
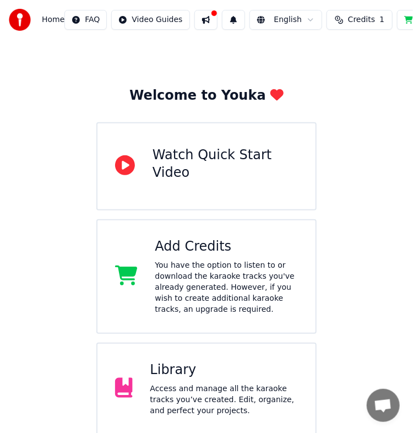
scroll to position [15, 0]
